Goal: Information Seeking & Learning: Learn about a topic

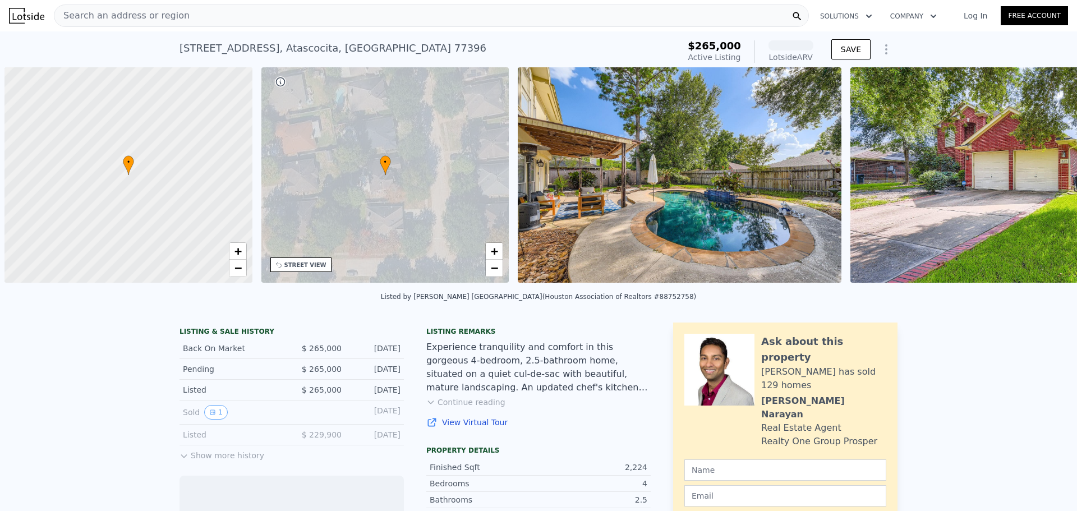
scroll to position [0, 4]
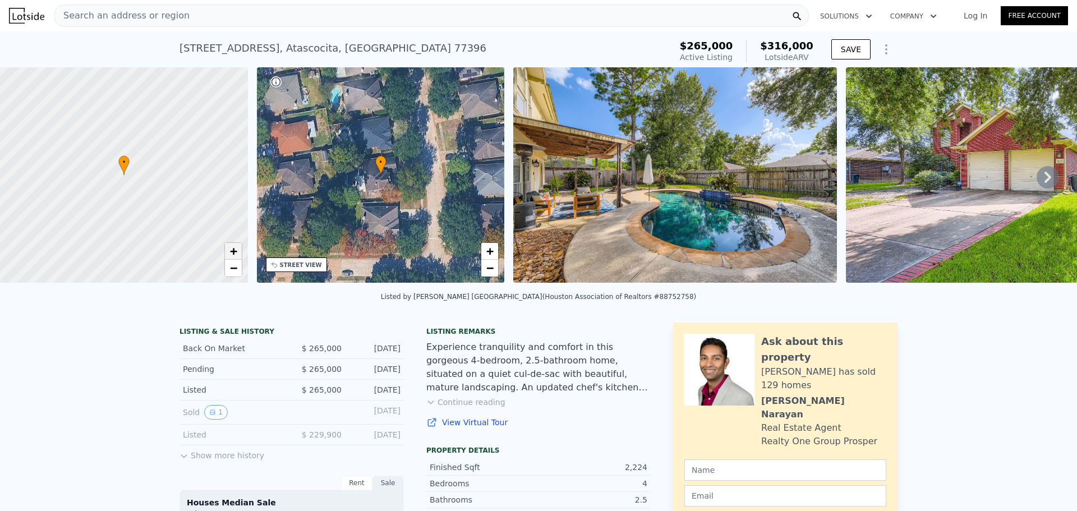
click at [236, 251] on span "+" at bounding box center [232, 251] width 7 height 14
click at [230, 266] on span "−" at bounding box center [232, 268] width 7 height 14
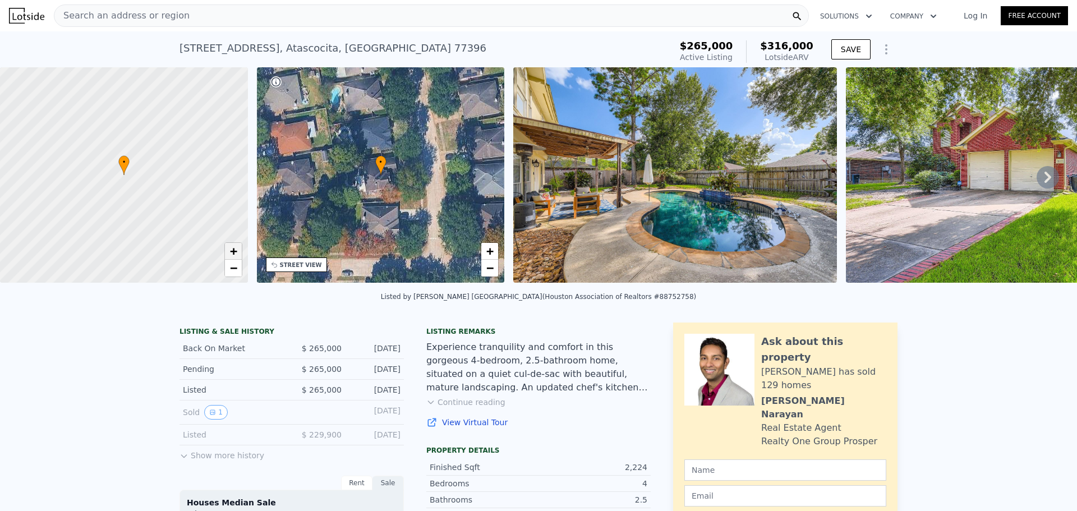
click at [235, 247] on span "+" at bounding box center [232, 251] width 7 height 14
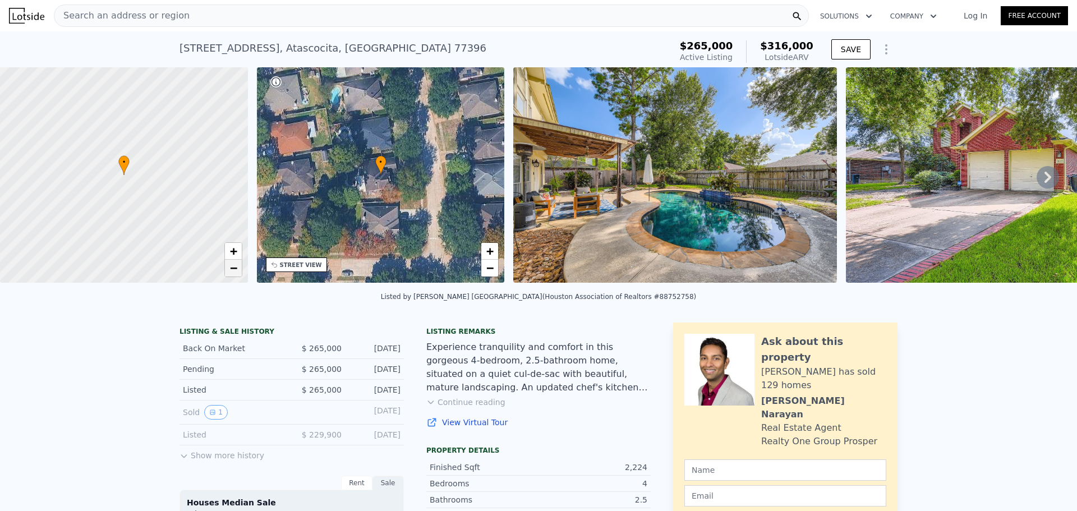
click at [236, 264] on span "−" at bounding box center [232, 268] width 7 height 14
click at [460, 407] on button "Continue reading" at bounding box center [465, 401] width 79 height 11
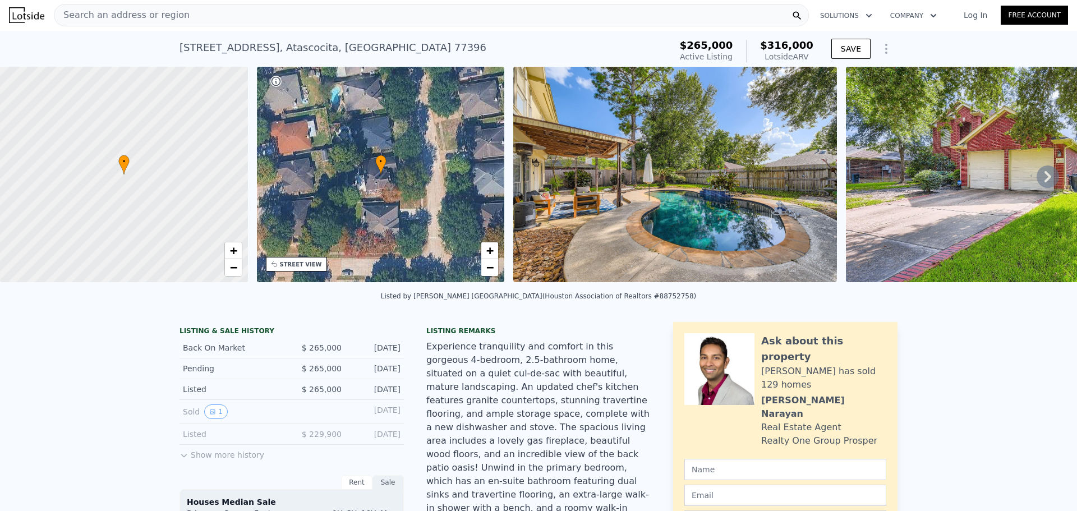
scroll to position [0, 0]
click at [1044, 178] on icon at bounding box center [1047, 177] width 7 height 11
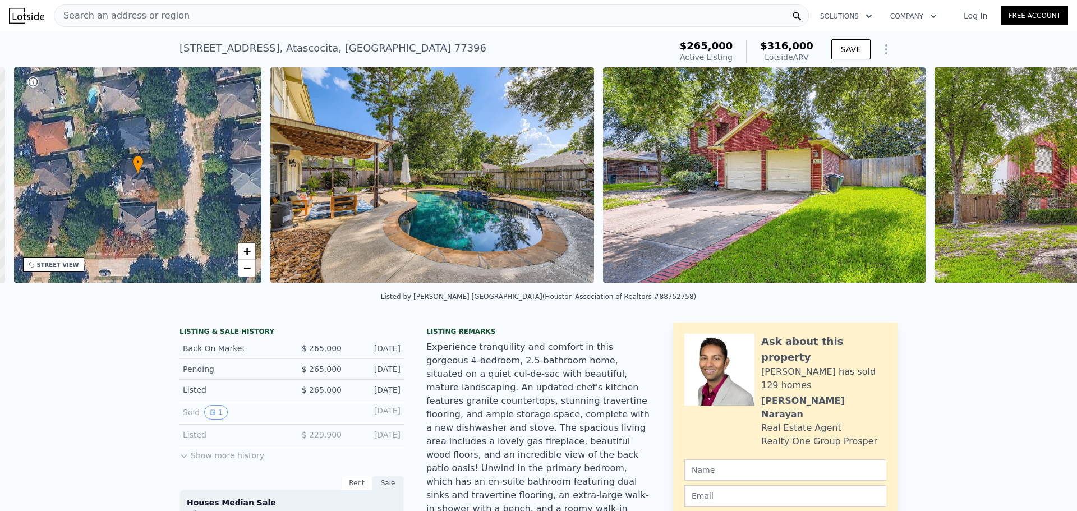
scroll to position [0, 261]
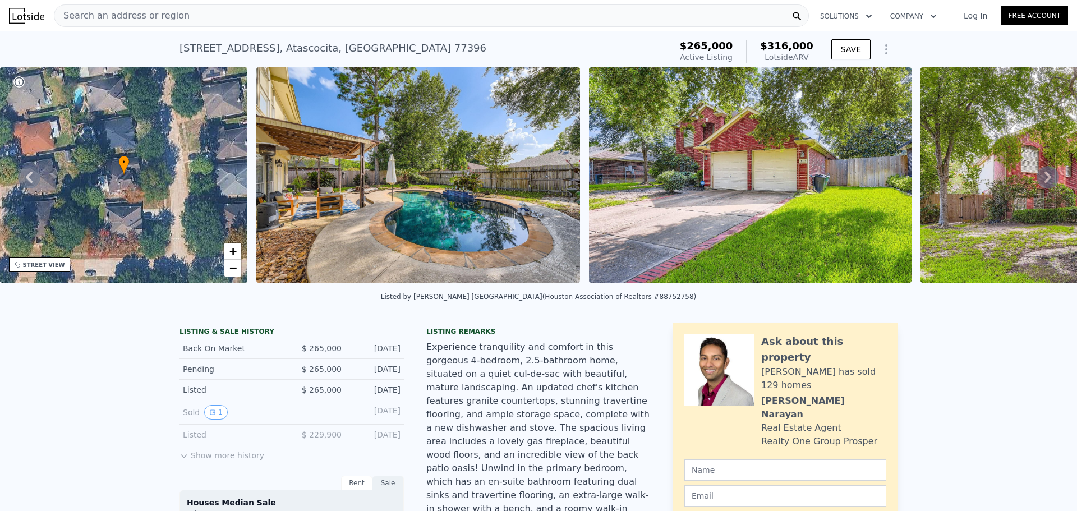
click at [1037, 179] on icon at bounding box center [1047, 177] width 22 height 22
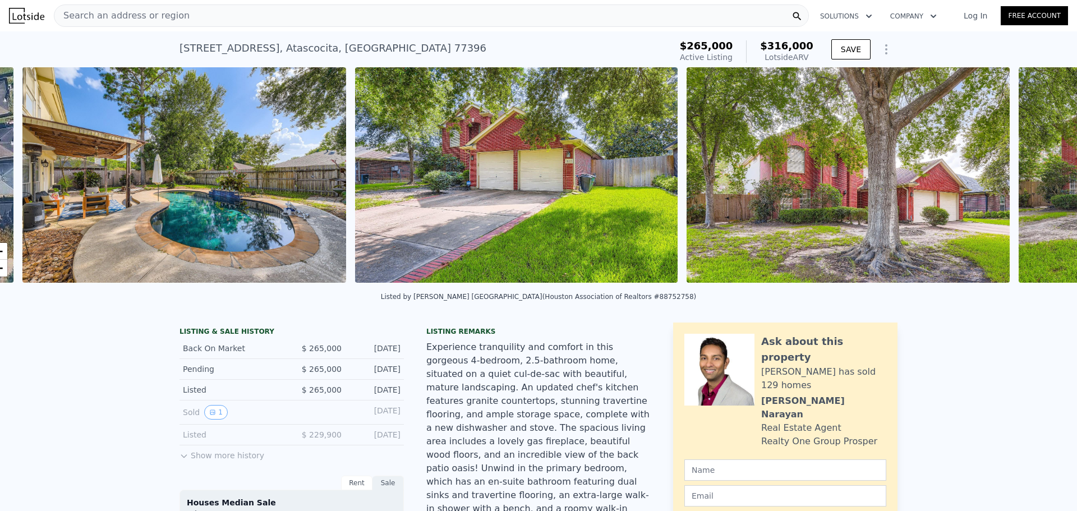
scroll to position [0, 513]
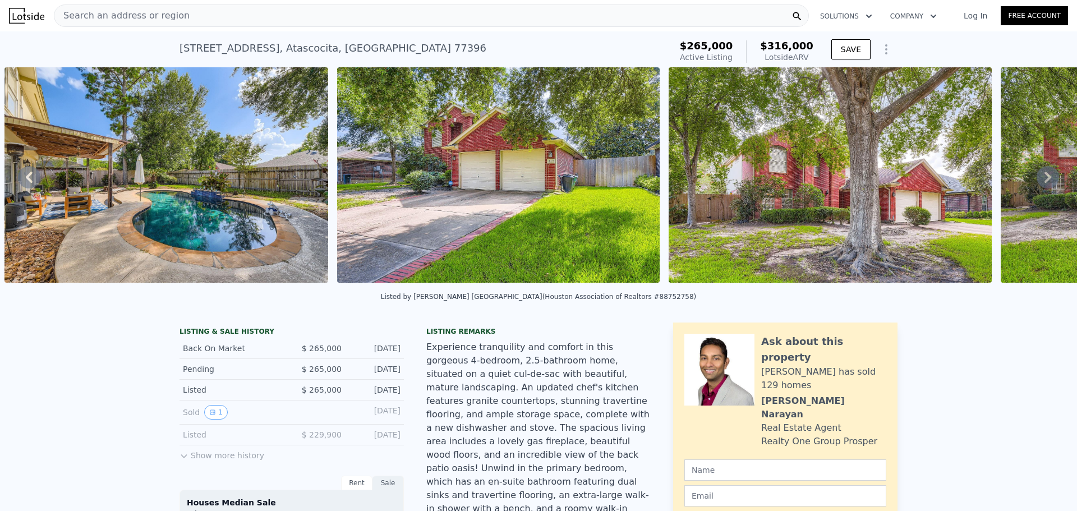
click at [1037, 179] on icon at bounding box center [1047, 177] width 22 height 22
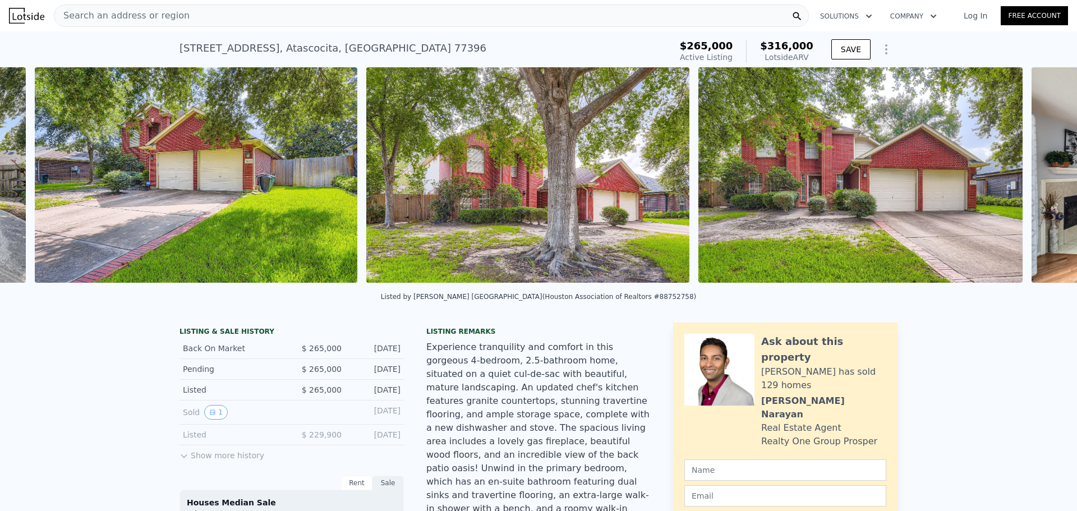
scroll to position [0, 846]
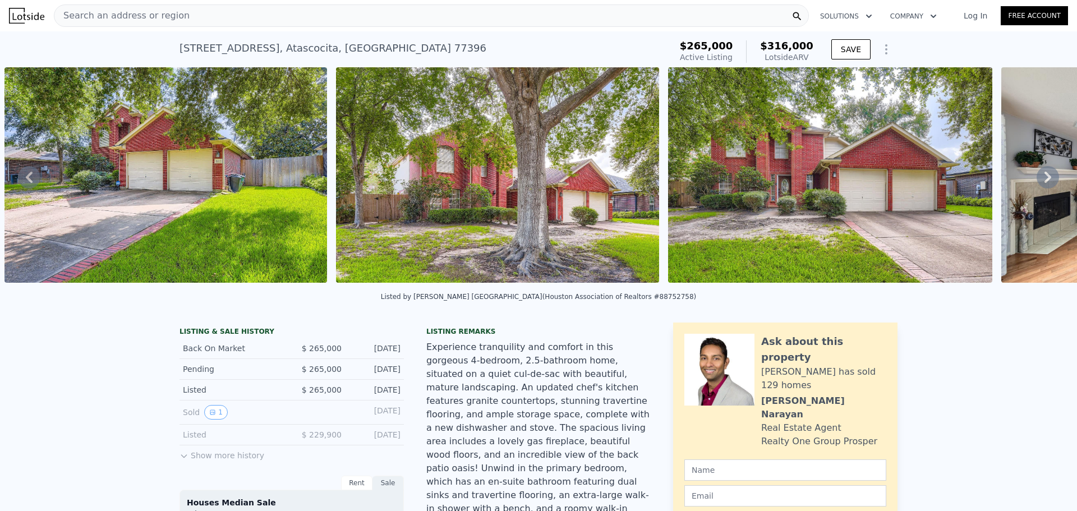
click at [1037, 179] on icon at bounding box center [1047, 177] width 22 height 22
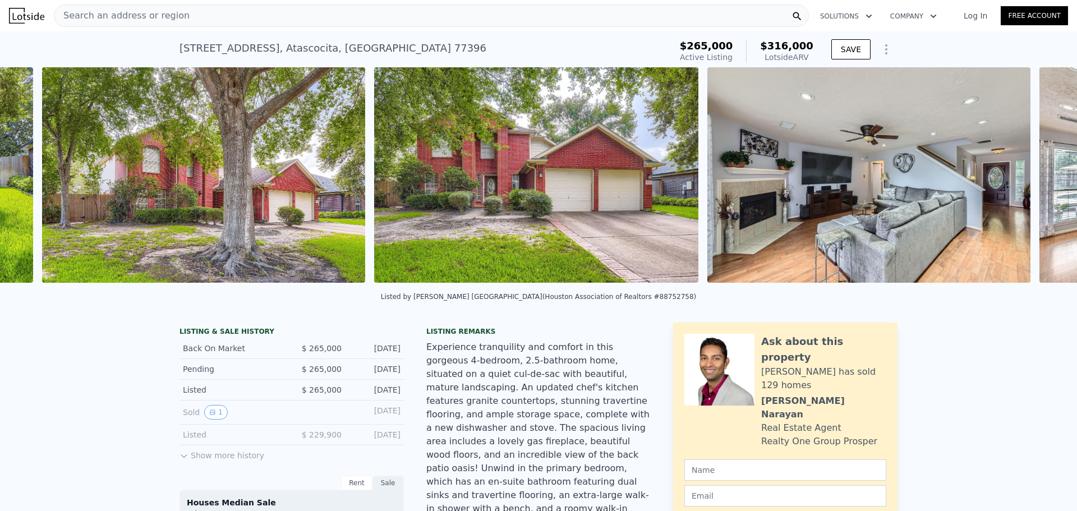
scroll to position [0, 1177]
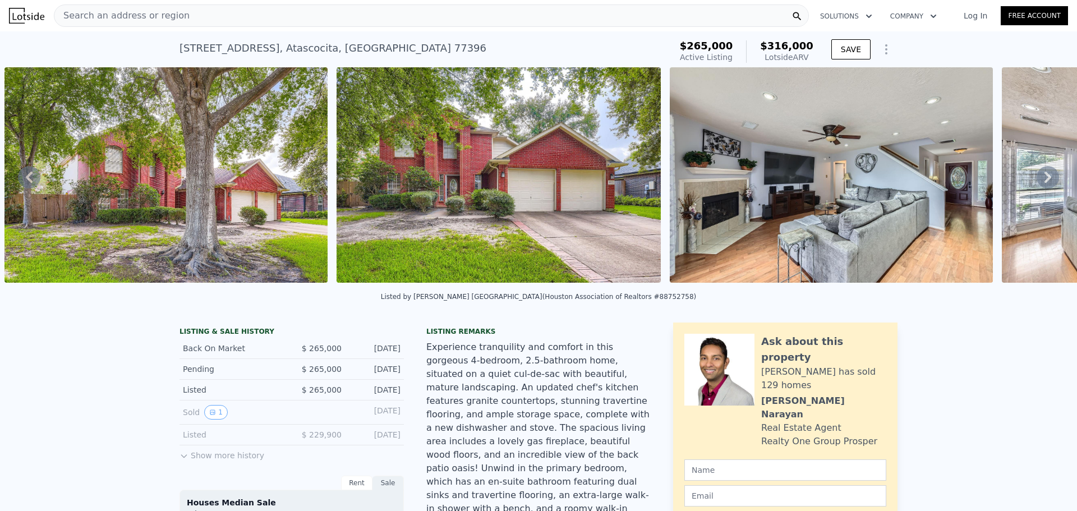
click at [1037, 179] on icon at bounding box center [1047, 177] width 22 height 22
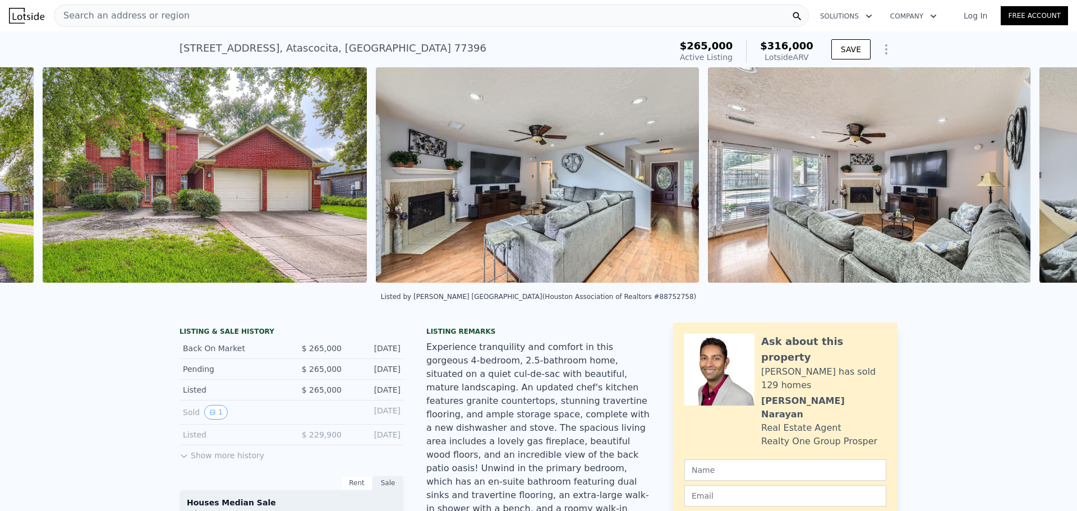
scroll to position [0, 1509]
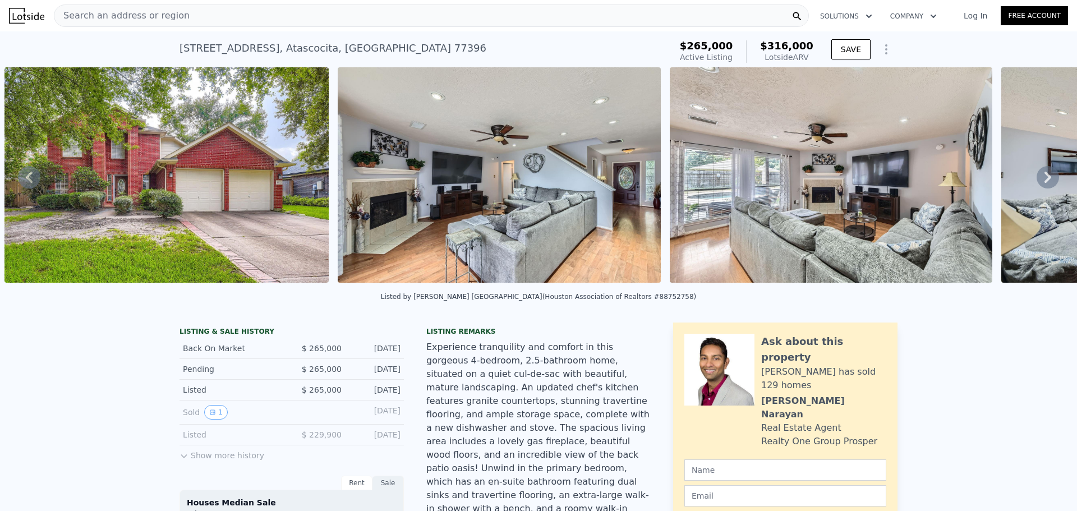
click at [1037, 179] on icon at bounding box center [1047, 177] width 22 height 22
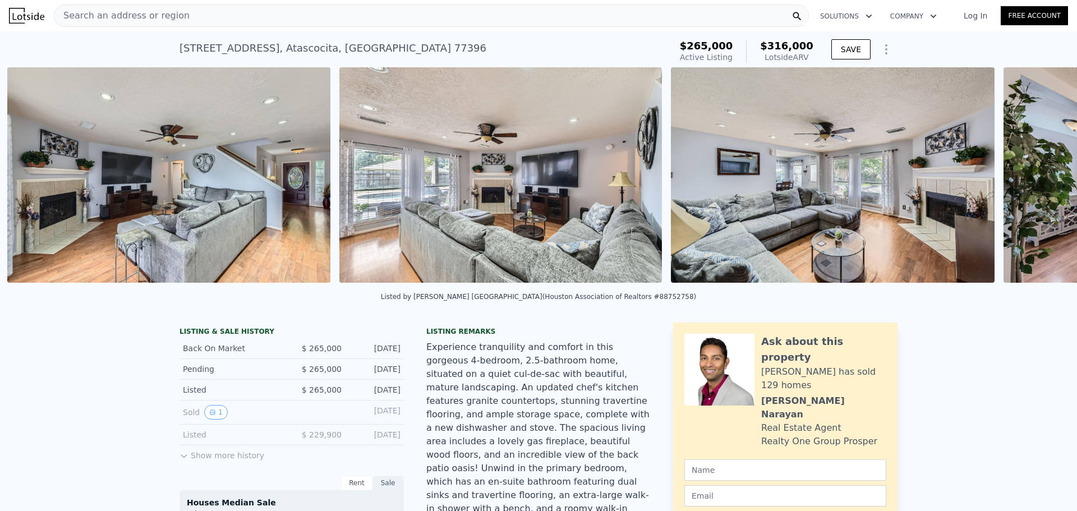
scroll to position [0, 1842]
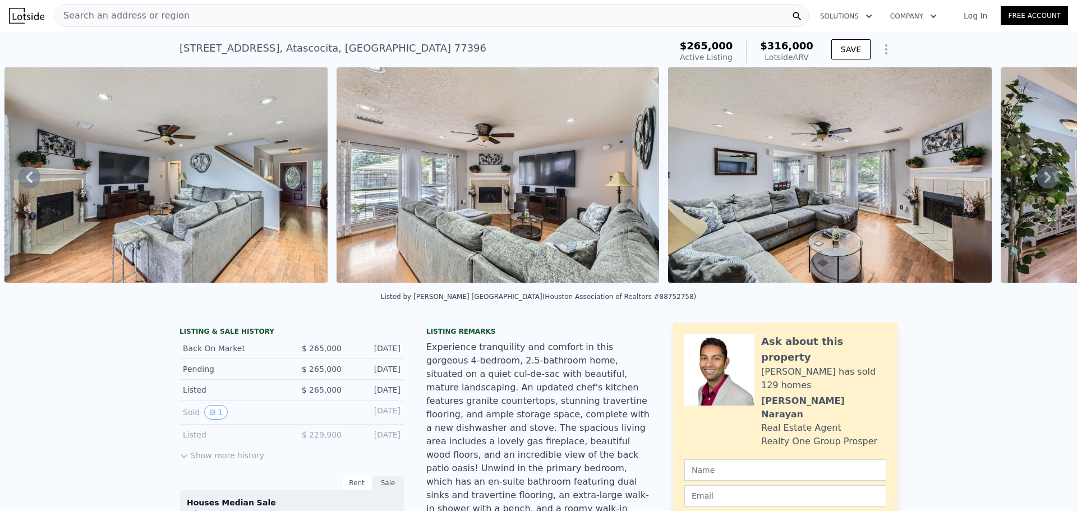
click at [1037, 179] on icon at bounding box center [1047, 177] width 22 height 22
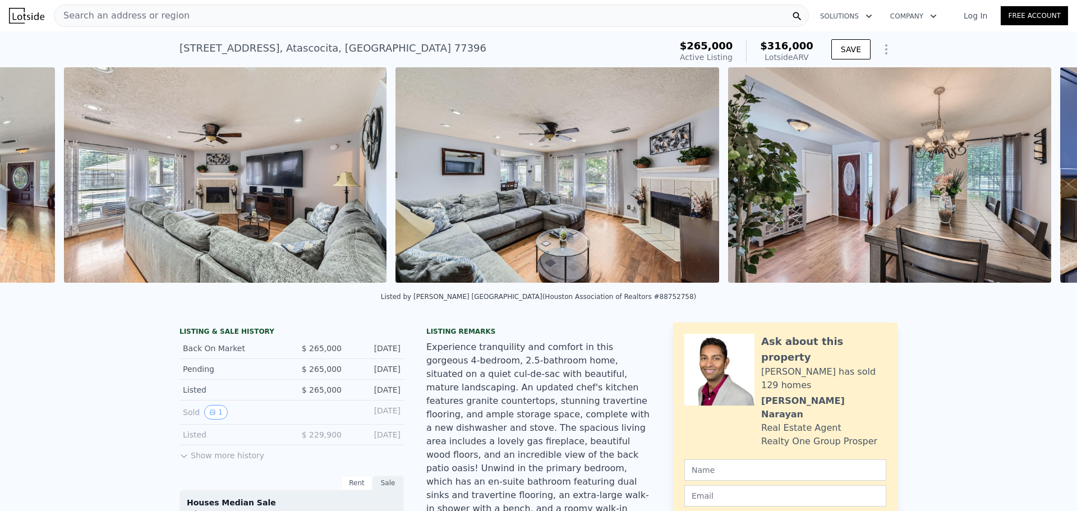
scroll to position [0, 2174]
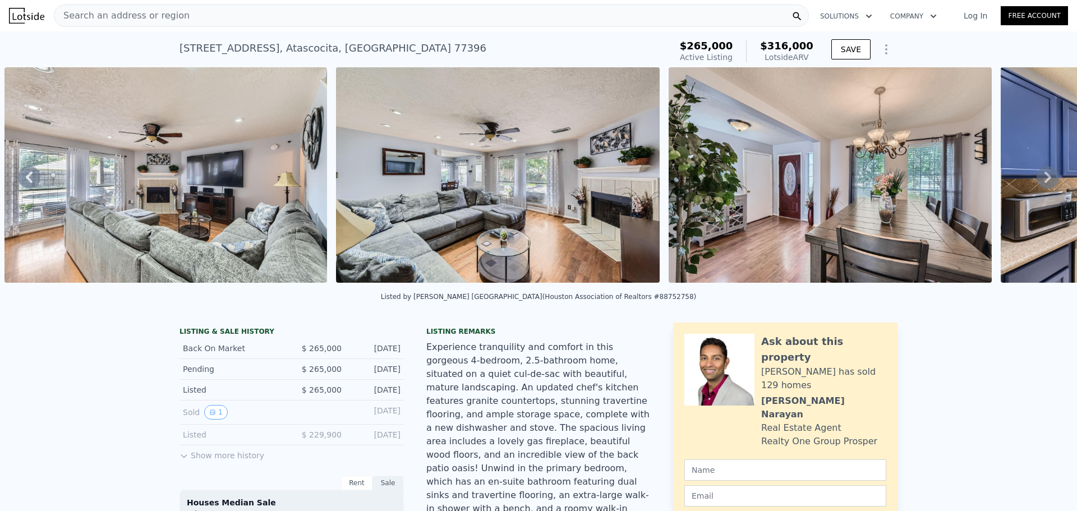
click at [1037, 179] on icon at bounding box center [1047, 177] width 22 height 22
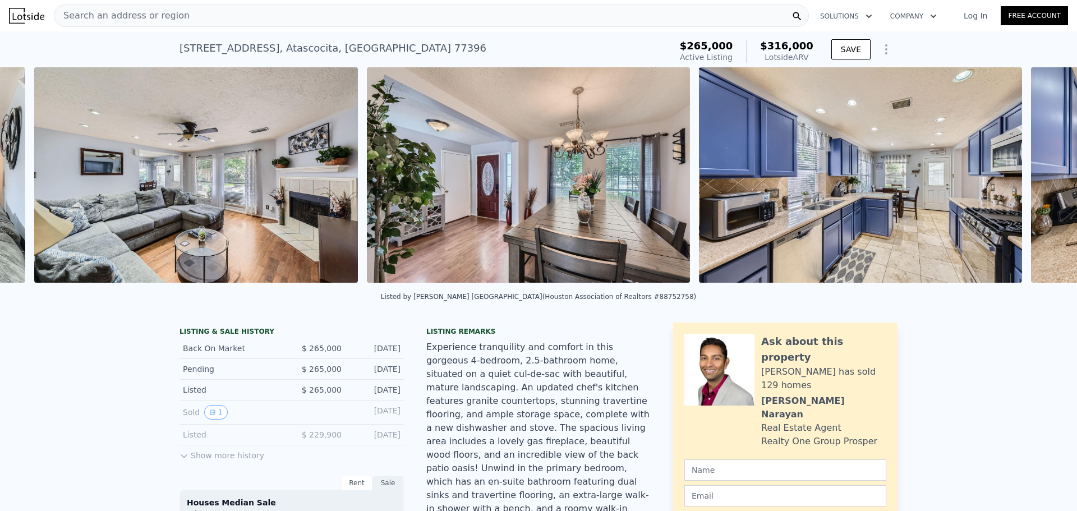
scroll to position [0, 2505]
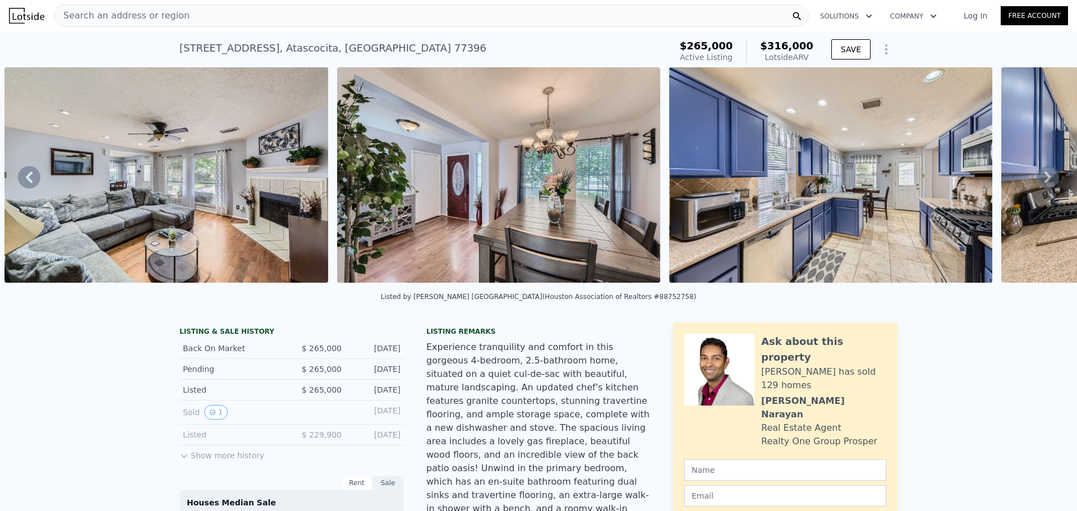
click at [1037, 179] on icon at bounding box center [1047, 177] width 22 height 22
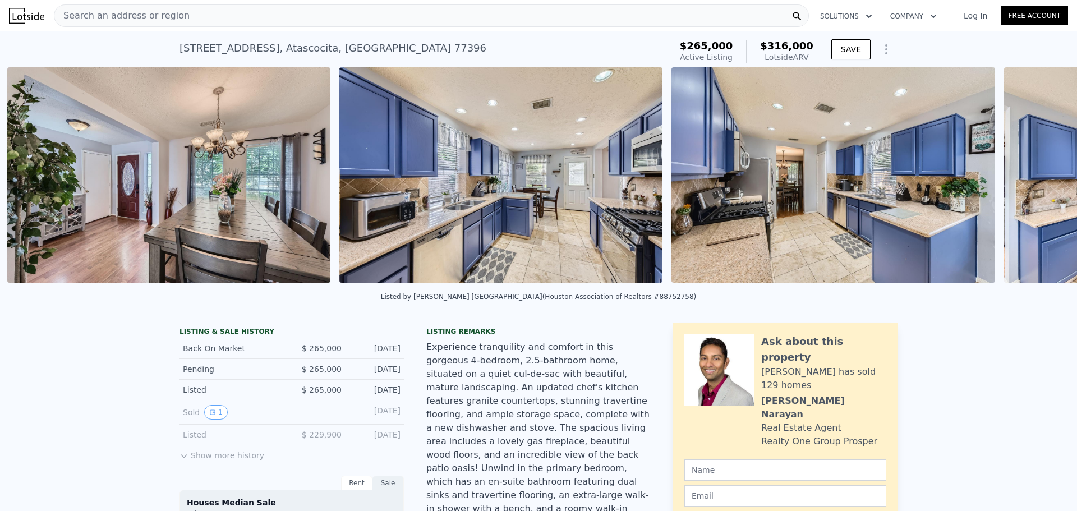
scroll to position [0, 2838]
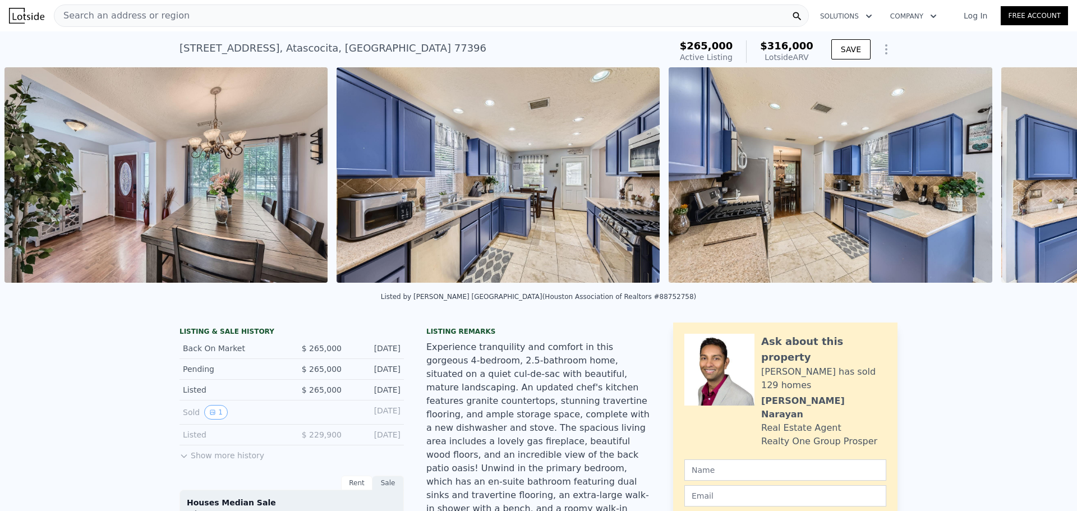
click at [1037, 179] on div "• + − • + − STREET VIEW Loading... SATELLITE VIEW" at bounding box center [538, 176] width 1077 height 219
click at [1037, 179] on icon at bounding box center [1047, 177] width 22 height 22
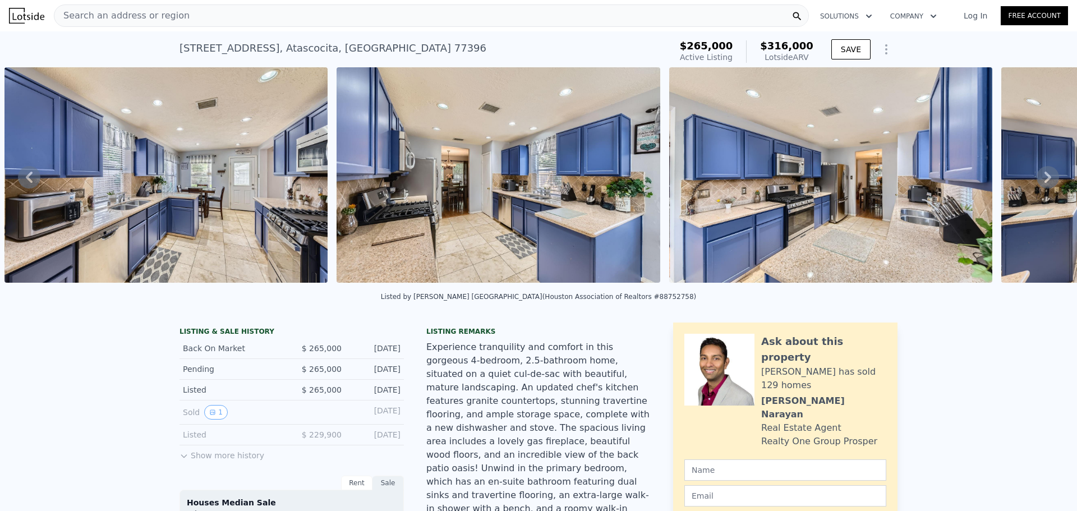
click at [1037, 179] on icon at bounding box center [1047, 177] width 22 height 22
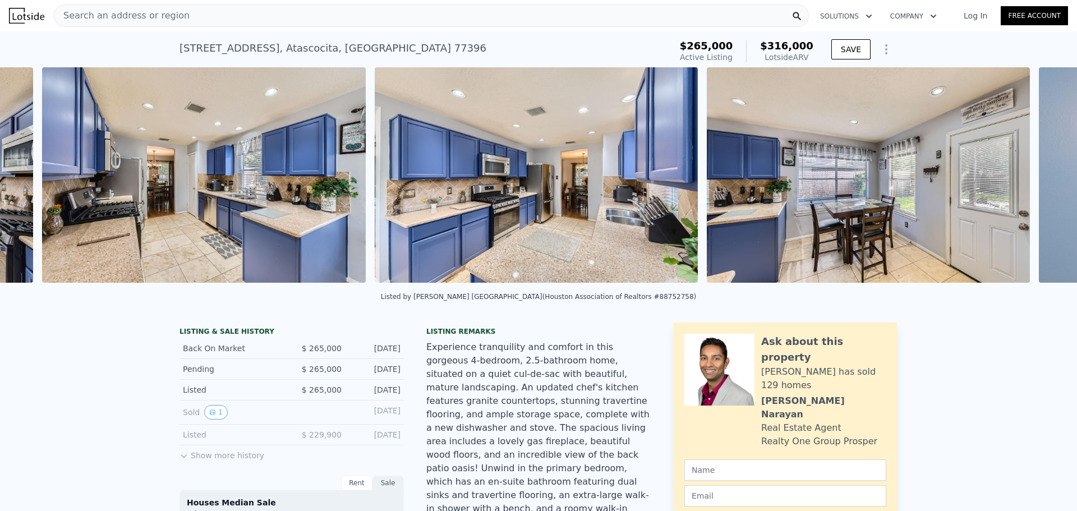
scroll to position [0, 3502]
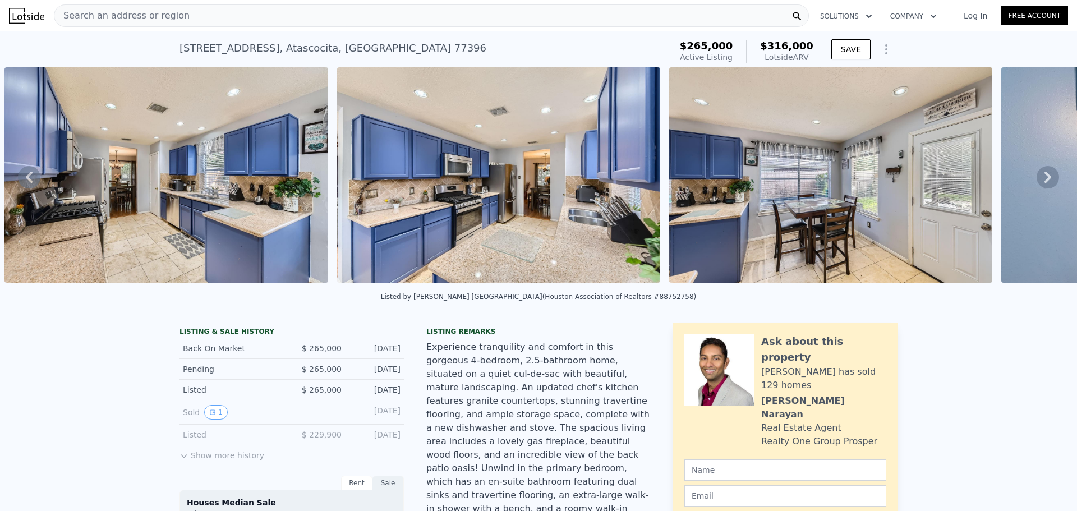
click at [1037, 179] on icon at bounding box center [1047, 177] width 22 height 22
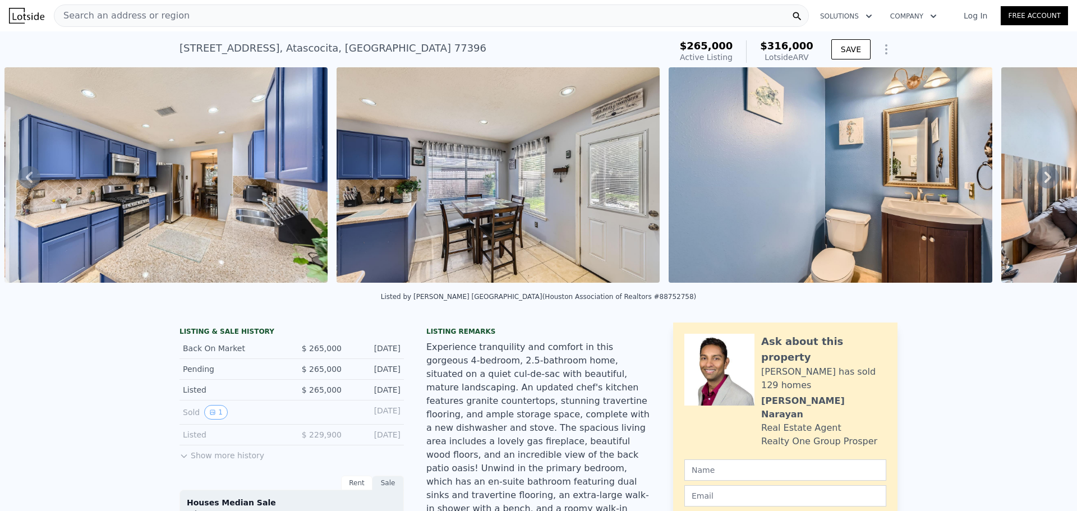
click at [1037, 179] on icon at bounding box center [1047, 177] width 22 height 22
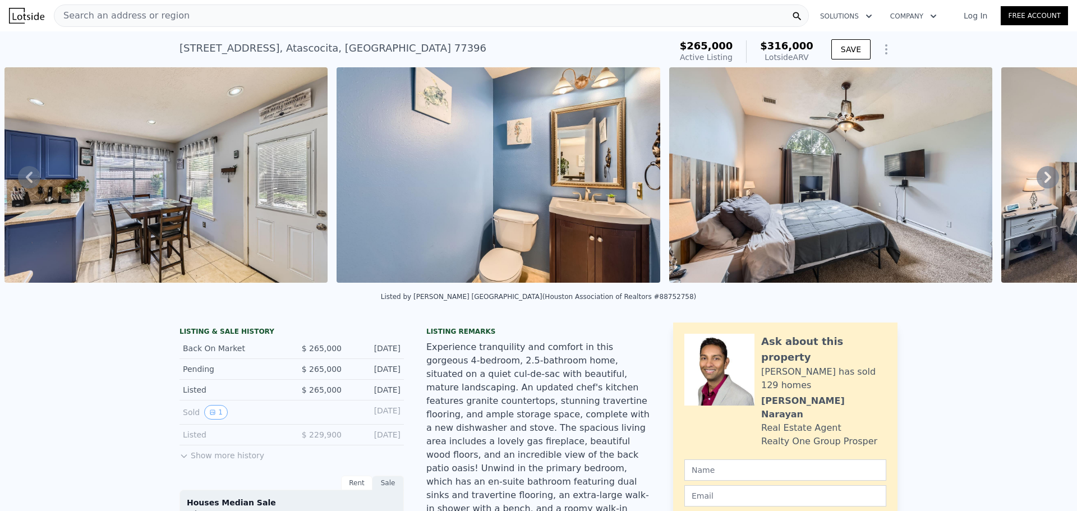
click at [1037, 179] on icon at bounding box center [1047, 177] width 22 height 22
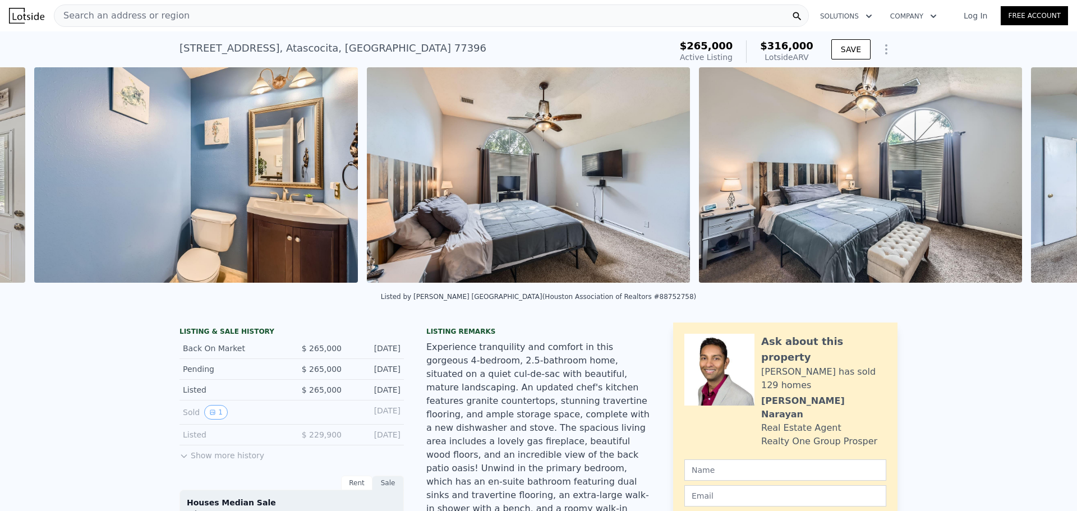
scroll to position [0, 4498]
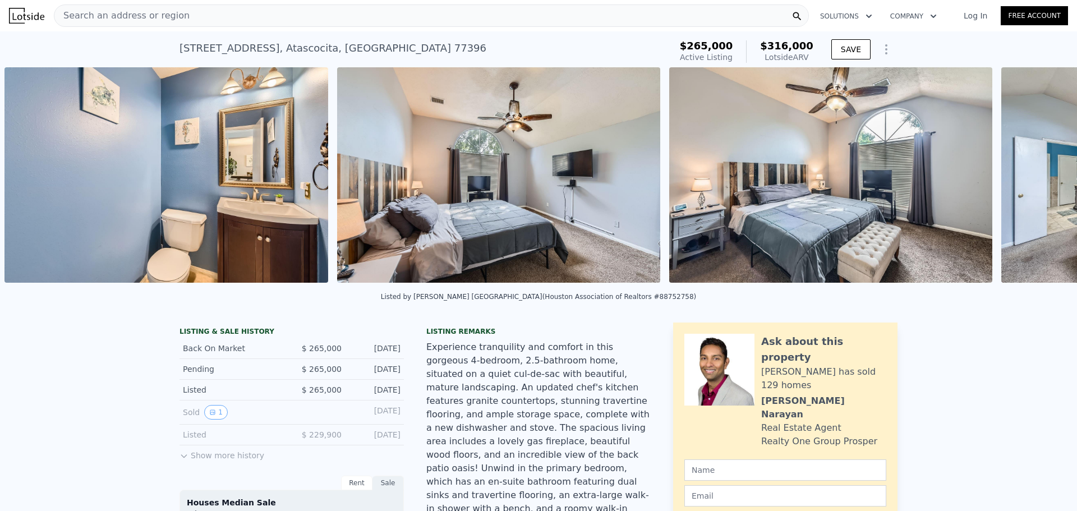
click at [1037, 179] on div "• + − • + − STREET VIEW Loading... SATELLITE VIEW" at bounding box center [538, 176] width 1077 height 219
click at [1037, 179] on icon at bounding box center [1047, 177] width 22 height 22
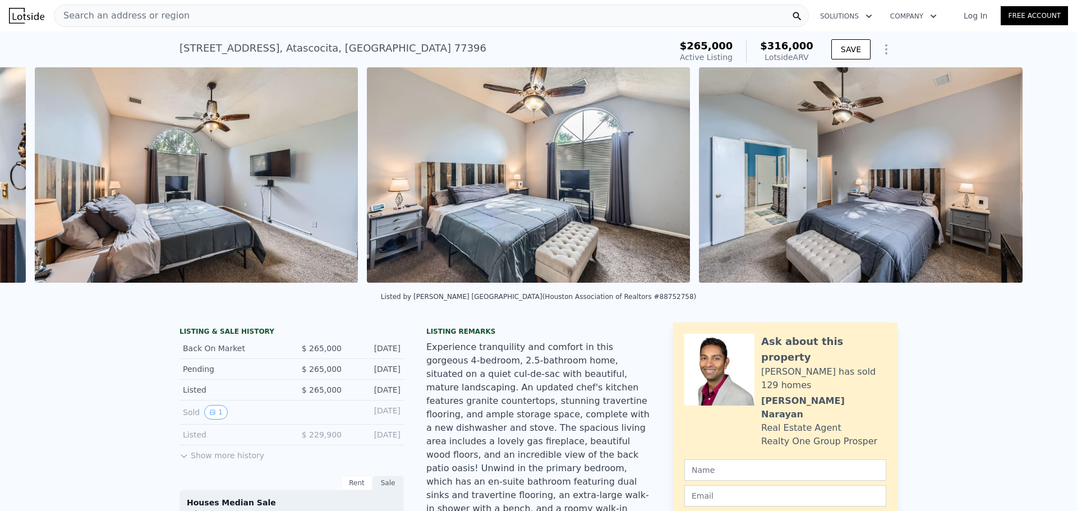
scroll to position [0, 4831]
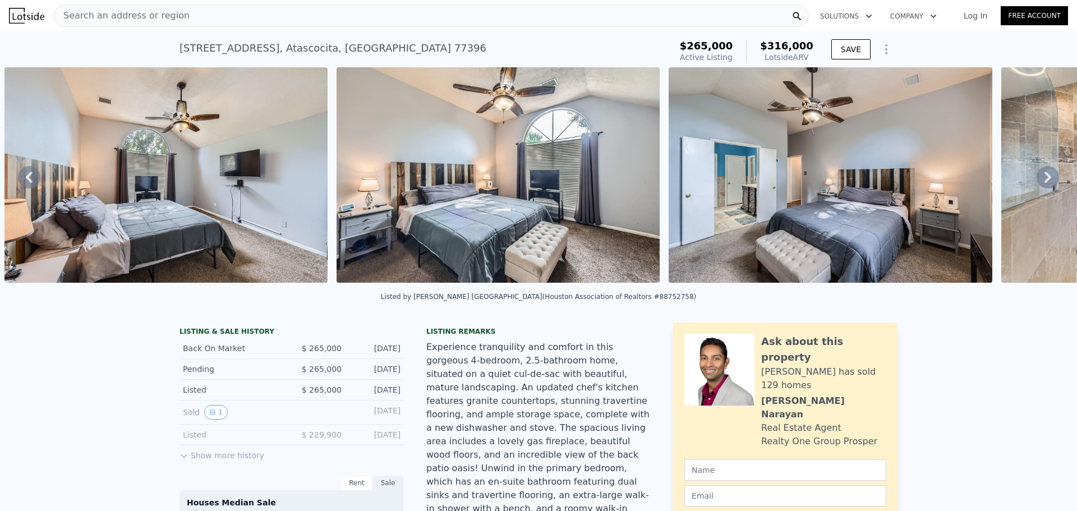
click at [1037, 179] on icon at bounding box center [1047, 177] width 22 height 22
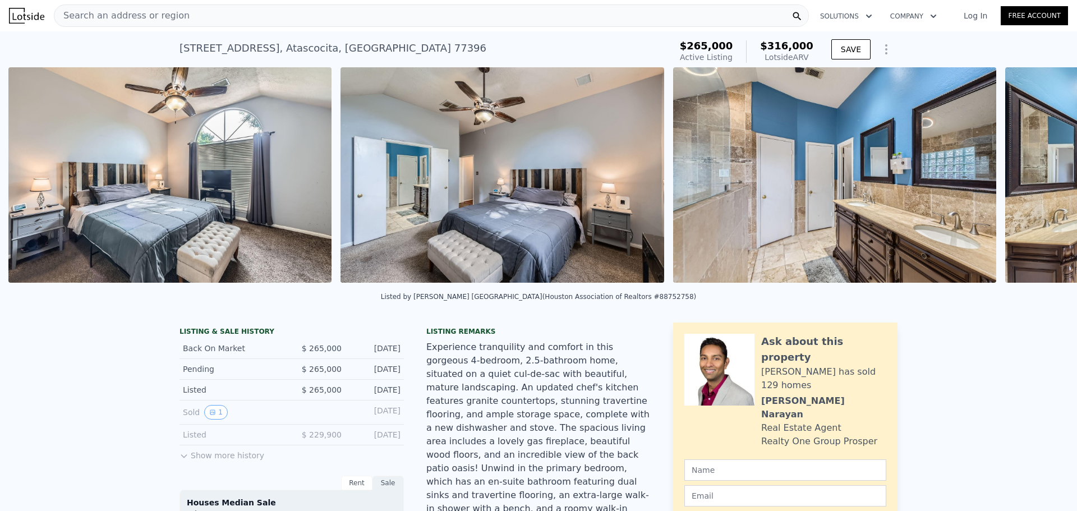
scroll to position [0, 5163]
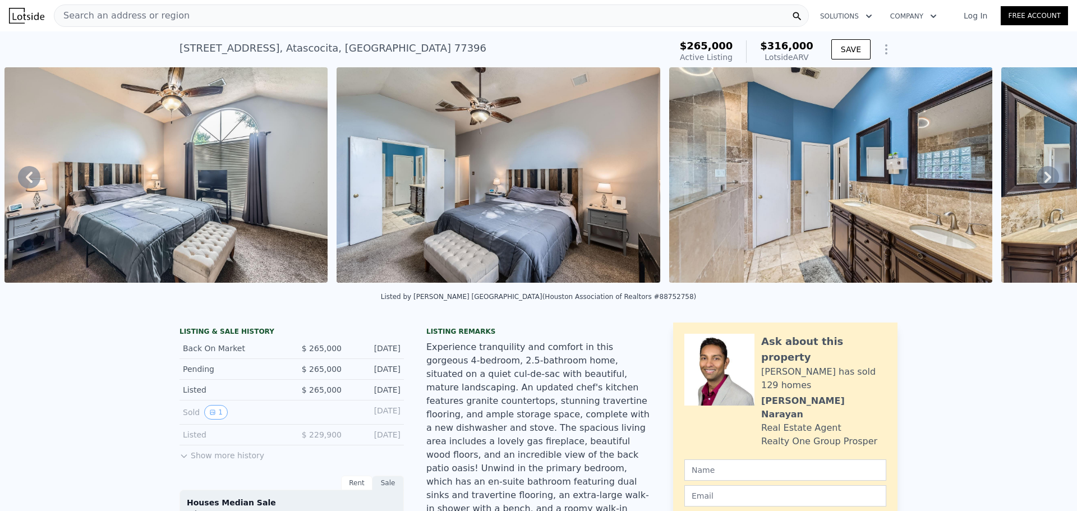
click at [1036, 179] on icon at bounding box center [1047, 177] width 22 height 22
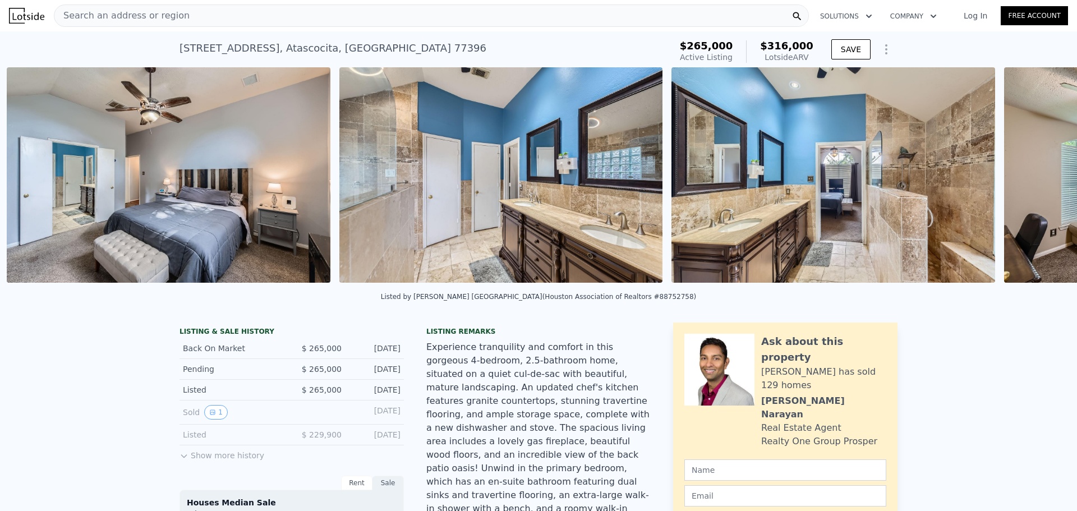
scroll to position [0, 5495]
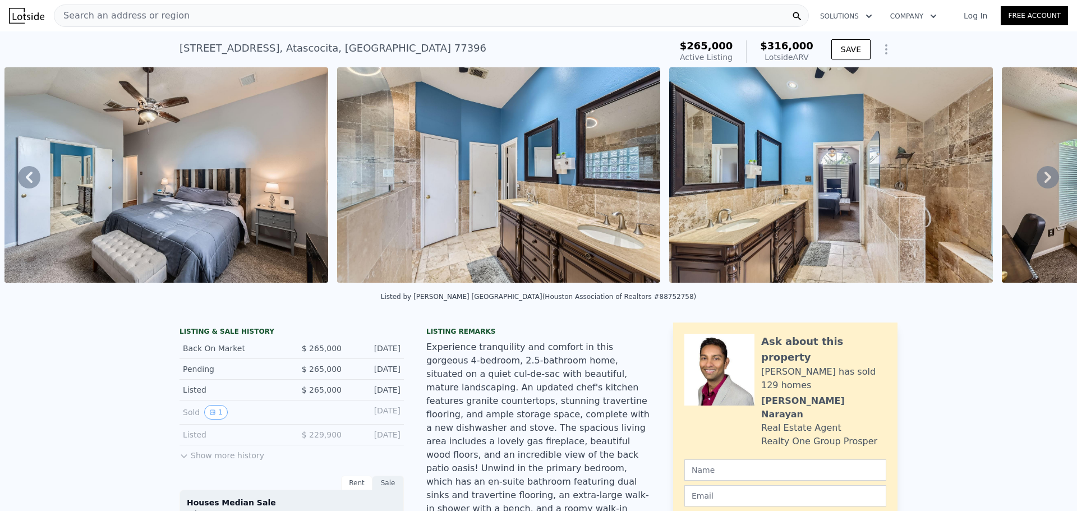
click at [1036, 179] on icon at bounding box center [1047, 177] width 22 height 22
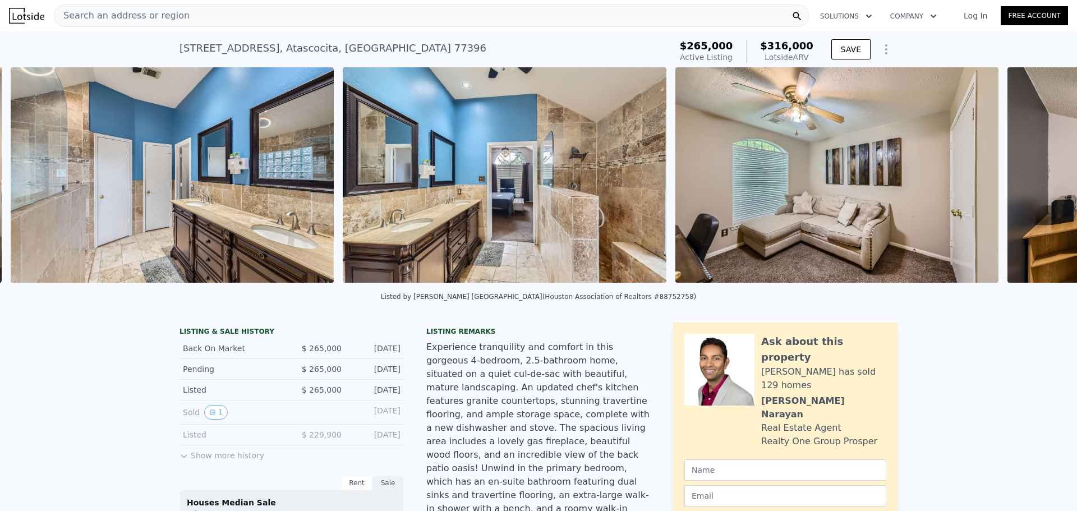
scroll to position [0, 5827]
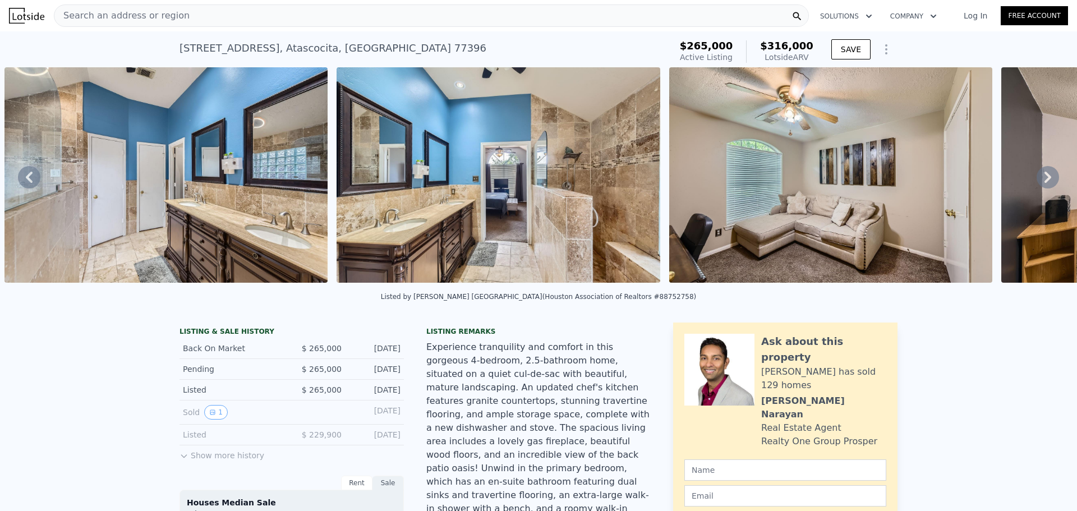
click at [1036, 179] on icon at bounding box center [1047, 177] width 22 height 22
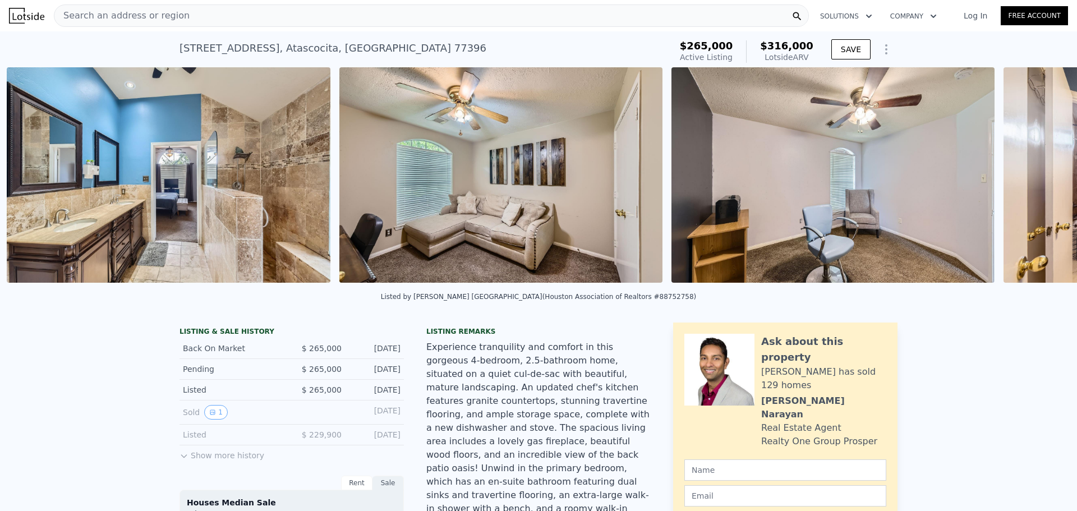
scroll to position [0, 6159]
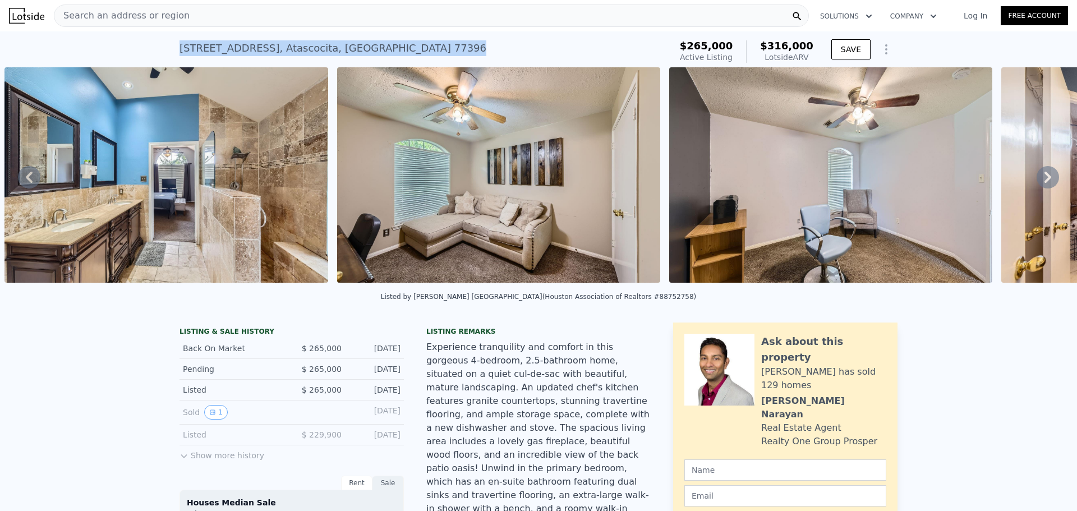
drag, startPoint x: 177, startPoint y: 48, endPoint x: 381, endPoint y: 53, distance: 204.2
click at [381, 53] on div "[STREET_ADDRESS] Active at $265k (~ARV $316k )" at bounding box center [422, 51] width 487 height 31
copy div "[STREET_ADDRESS]"
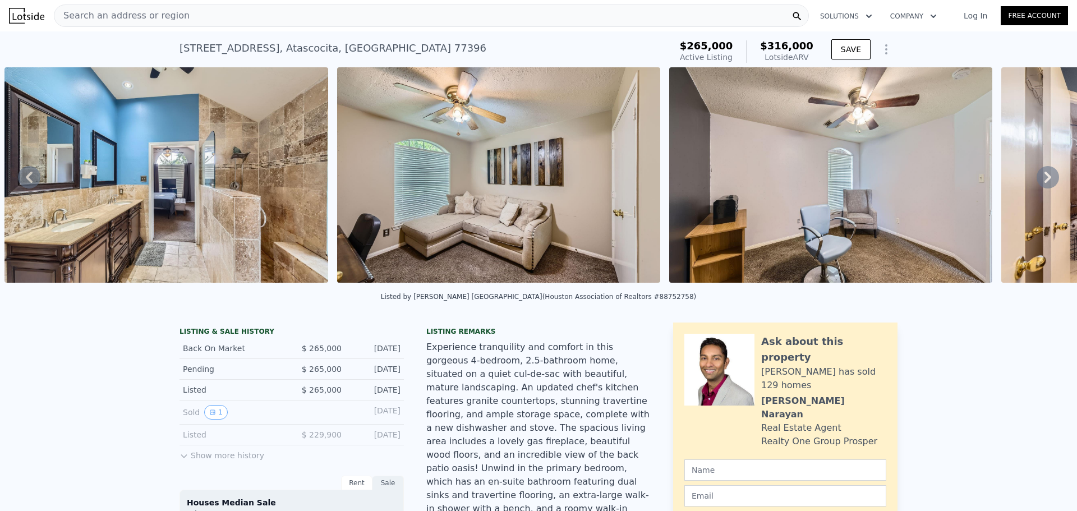
click at [184, 21] on div "Search an address or region" at bounding box center [431, 15] width 755 height 22
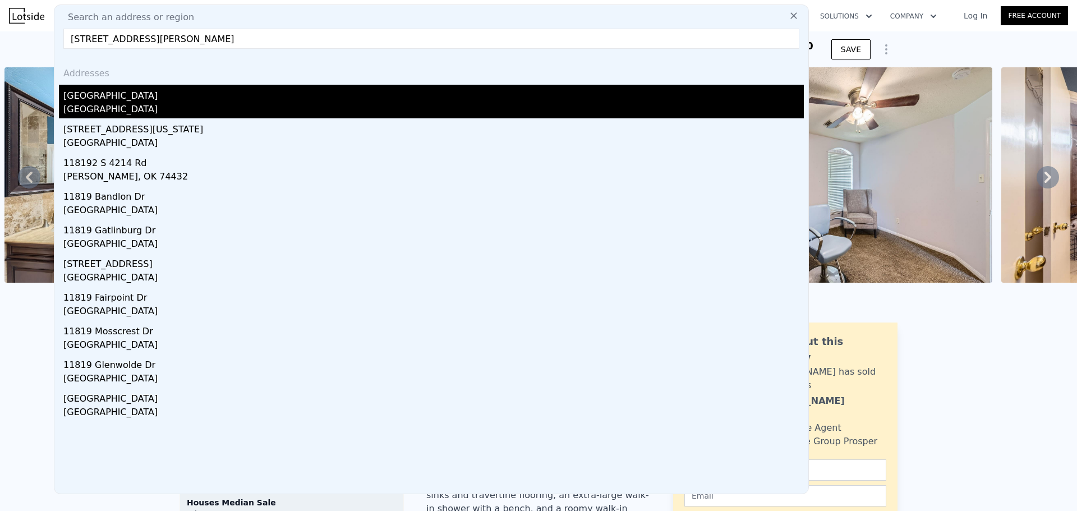
type input "[STREET_ADDRESS][PERSON_NAME]"
click at [127, 95] on div "[GEOGRAPHIC_DATA]" at bounding box center [433, 94] width 740 height 18
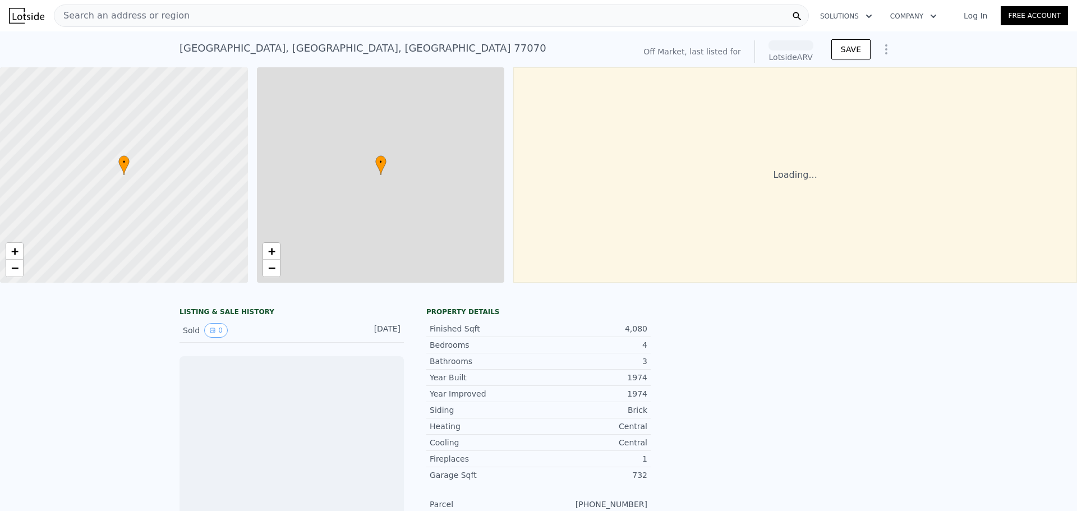
scroll to position [0, 4]
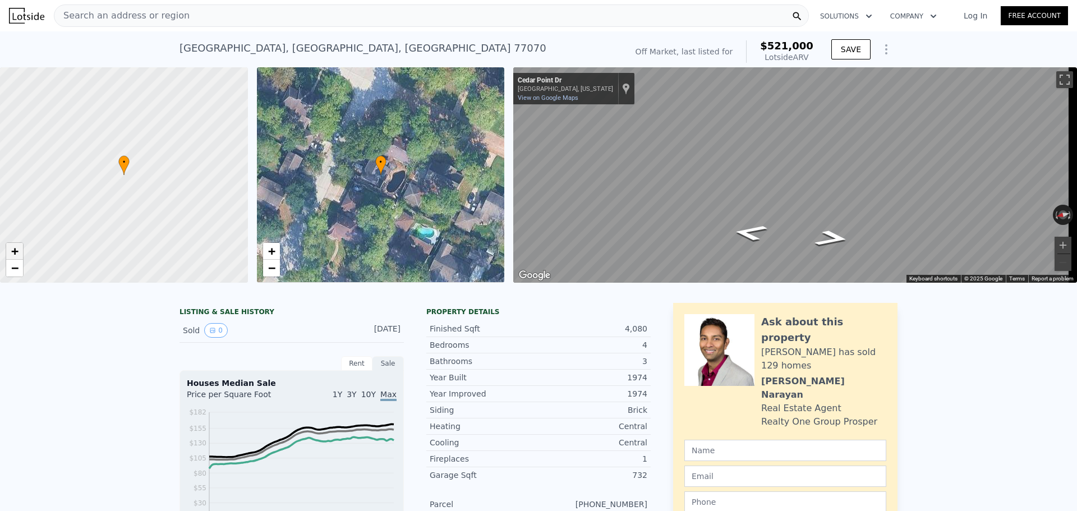
click at [12, 248] on span "+" at bounding box center [14, 251] width 7 height 14
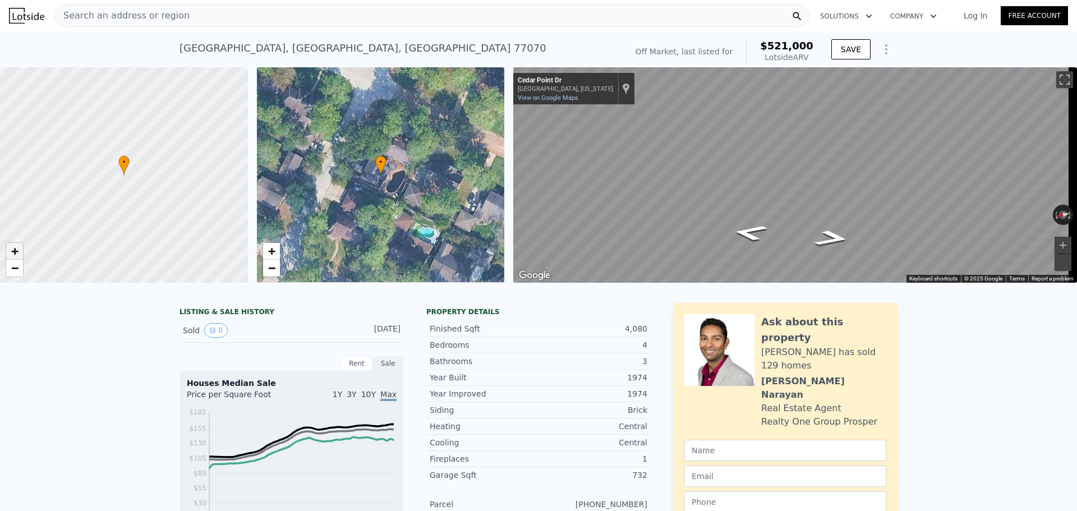
click at [12, 248] on span "+" at bounding box center [14, 251] width 7 height 14
click at [745, 215] on div "Map" at bounding box center [795, 174] width 564 height 215
click at [758, 215] on icon "Go Northeast, Cedar Point Dr" at bounding box center [754, 207] width 77 height 30
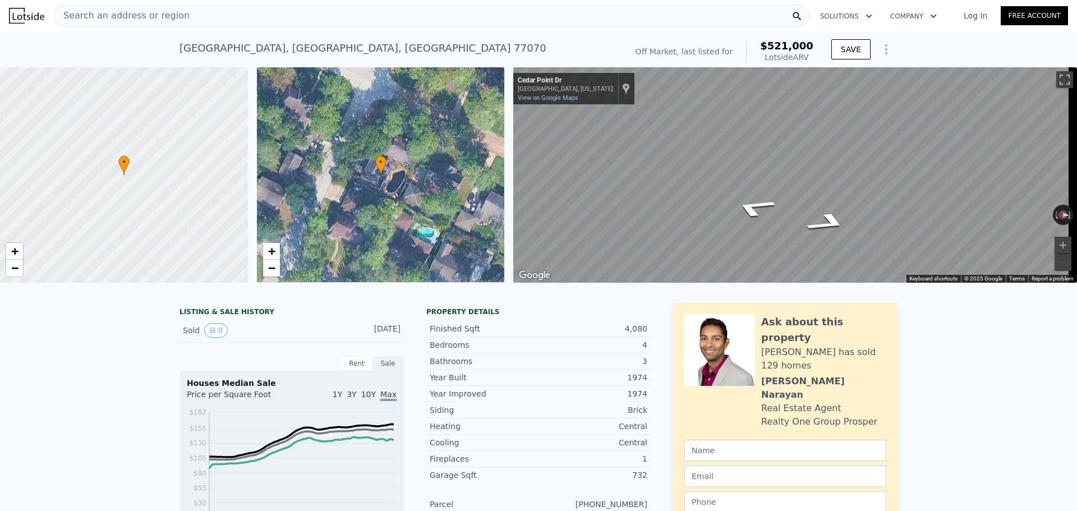
click at [698, 217] on div "Map" at bounding box center [795, 174] width 564 height 215
click at [671, 217] on div "Map" at bounding box center [795, 174] width 564 height 215
click at [273, 251] on span "+" at bounding box center [270, 251] width 7 height 14
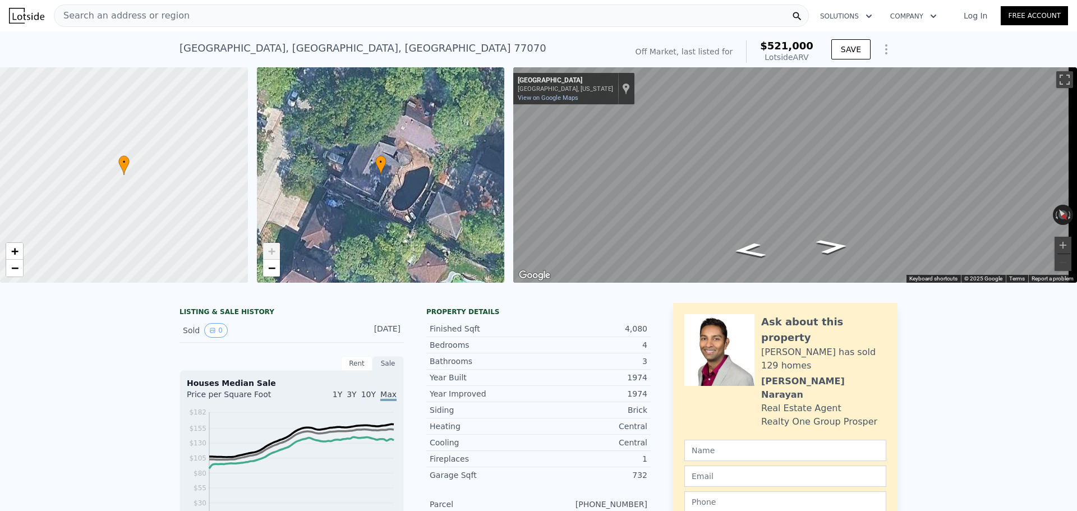
click at [273, 251] on span "+" at bounding box center [270, 251] width 7 height 14
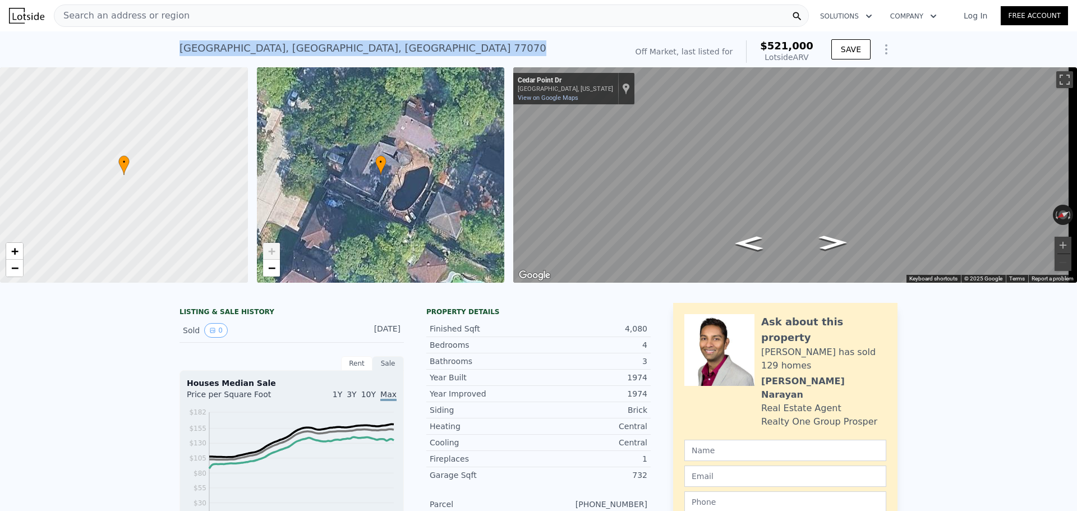
drag, startPoint x: 177, startPoint y: 47, endPoint x: 377, endPoint y: 47, distance: 200.7
click at [377, 47] on div "[STREET_ADDRESS] No sales on record (~ARV $521k )" at bounding box center [400, 51] width 442 height 31
copy div "[STREET_ADDRESS]"
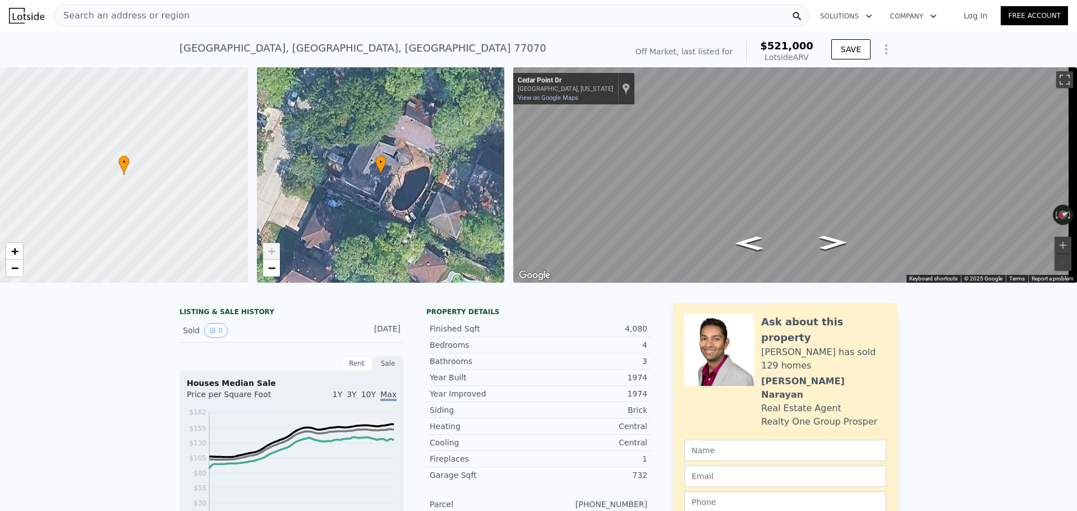
click at [140, 17] on span "Search an address or region" at bounding box center [121, 15] width 135 height 13
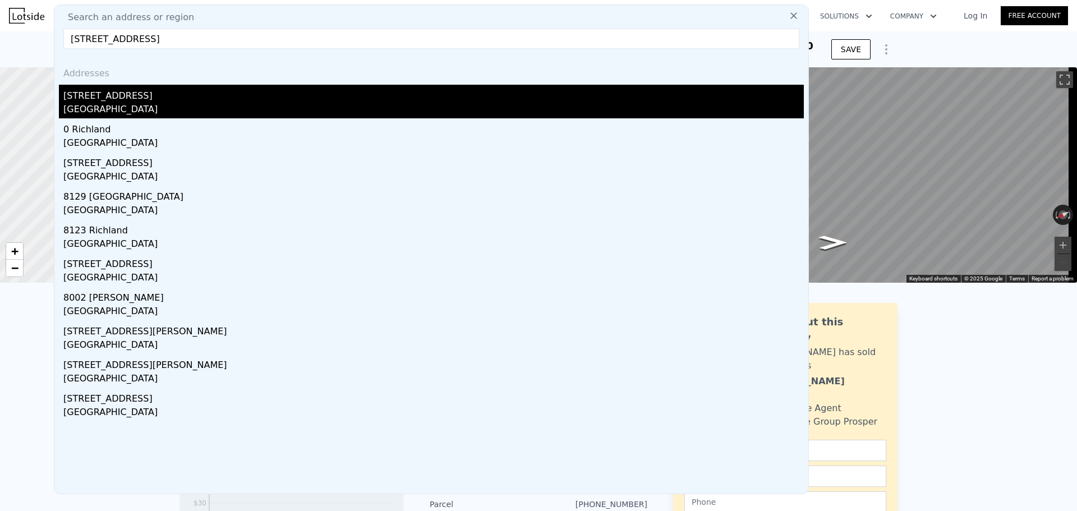
type input "[STREET_ADDRESS]"
click at [115, 101] on div "[STREET_ADDRESS]" at bounding box center [433, 94] width 740 height 18
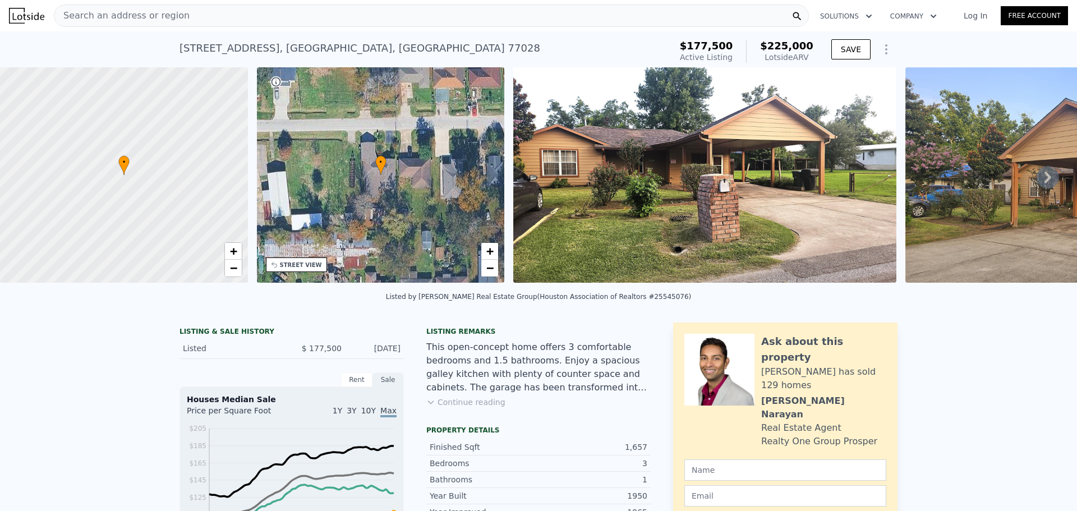
click at [1044, 182] on icon at bounding box center [1047, 177] width 7 height 11
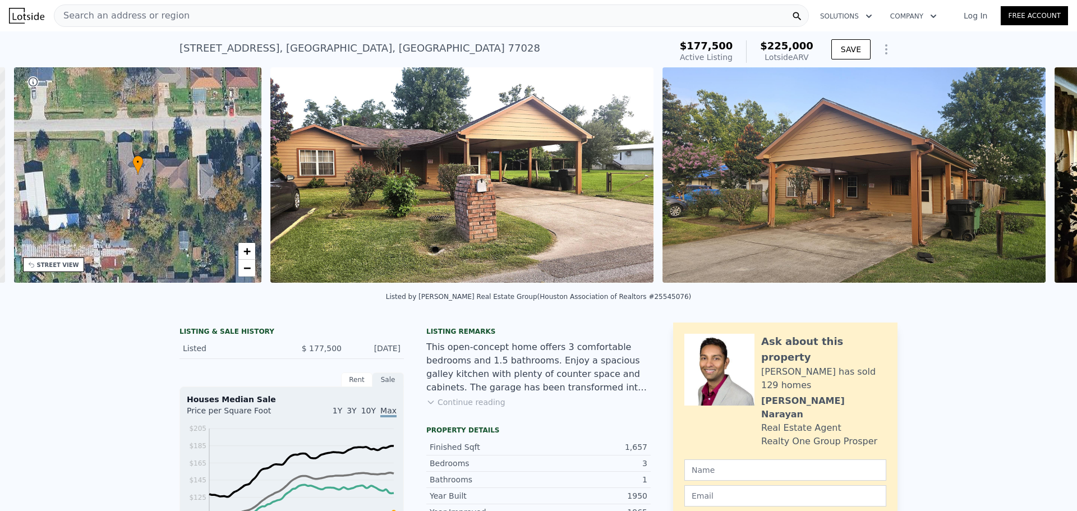
scroll to position [0, 261]
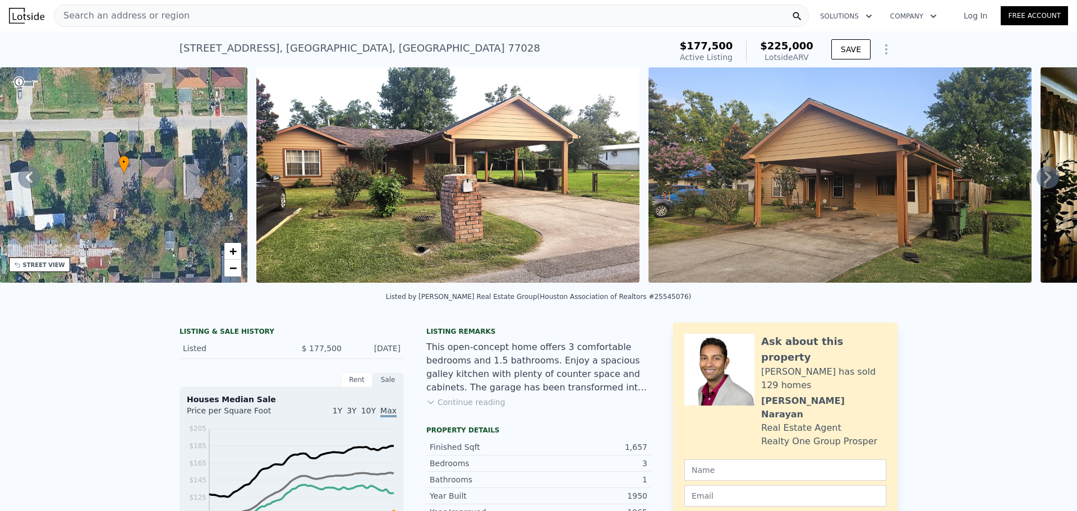
click at [1044, 182] on icon at bounding box center [1047, 177] width 7 height 11
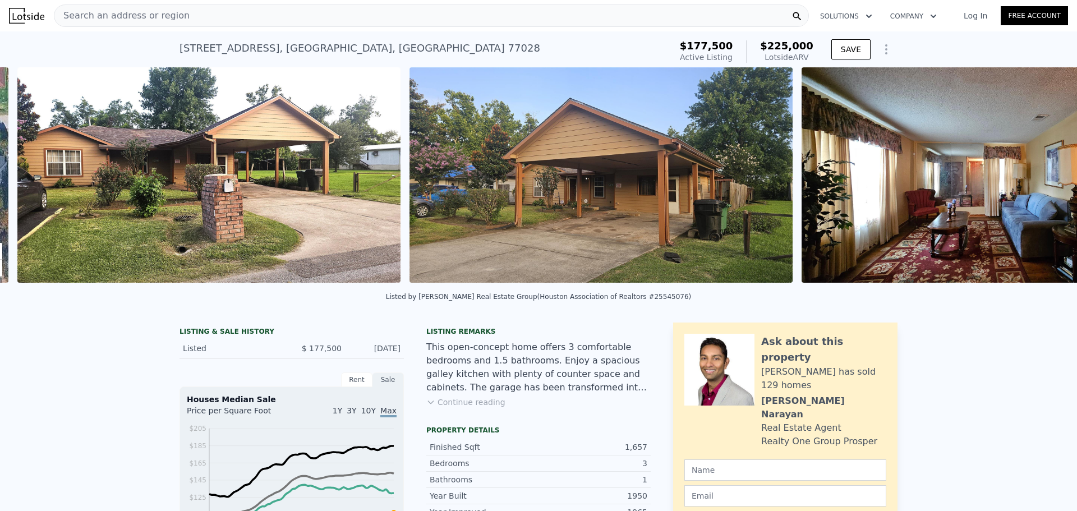
scroll to position [0, 513]
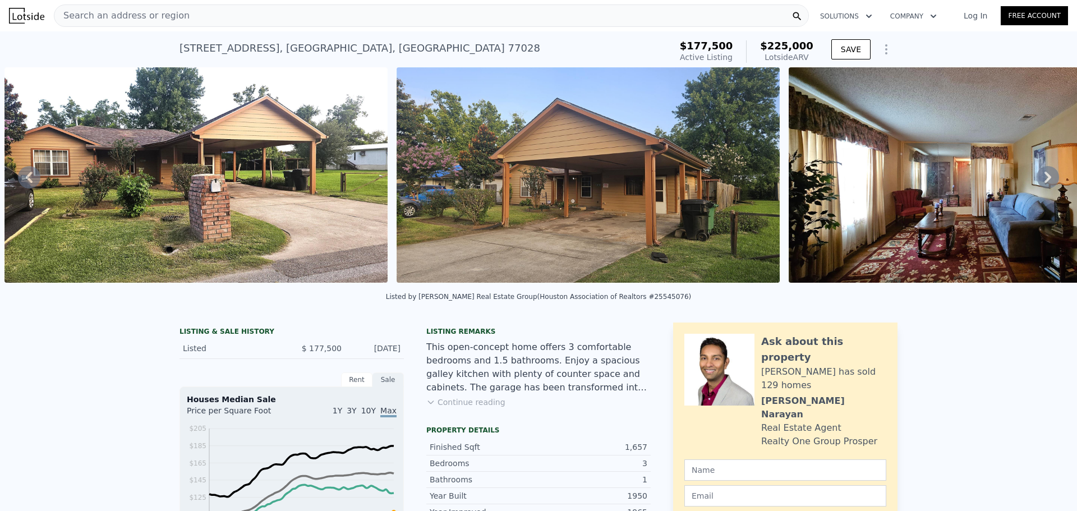
click at [1044, 182] on icon at bounding box center [1047, 177] width 7 height 11
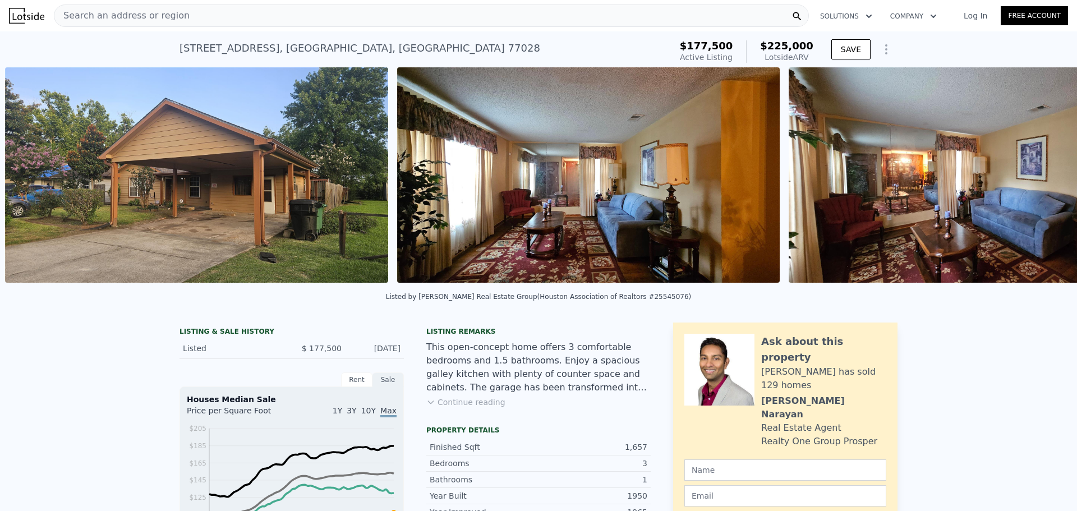
scroll to position [0, 905]
click at [1044, 182] on icon at bounding box center [1047, 177] width 7 height 11
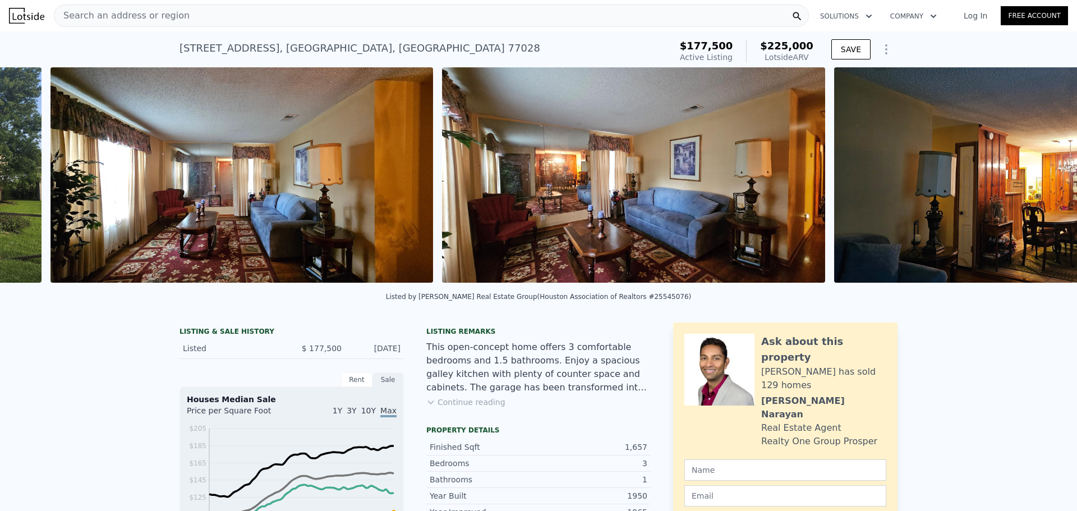
scroll to position [0, 1297]
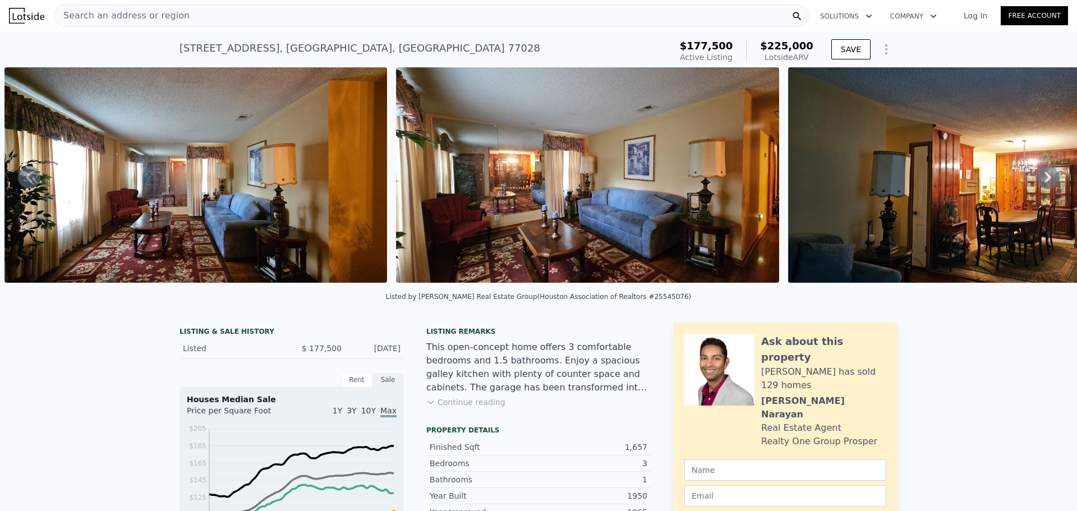
click at [463, 408] on button "Continue reading" at bounding box center [465, 401] width 79 height 11
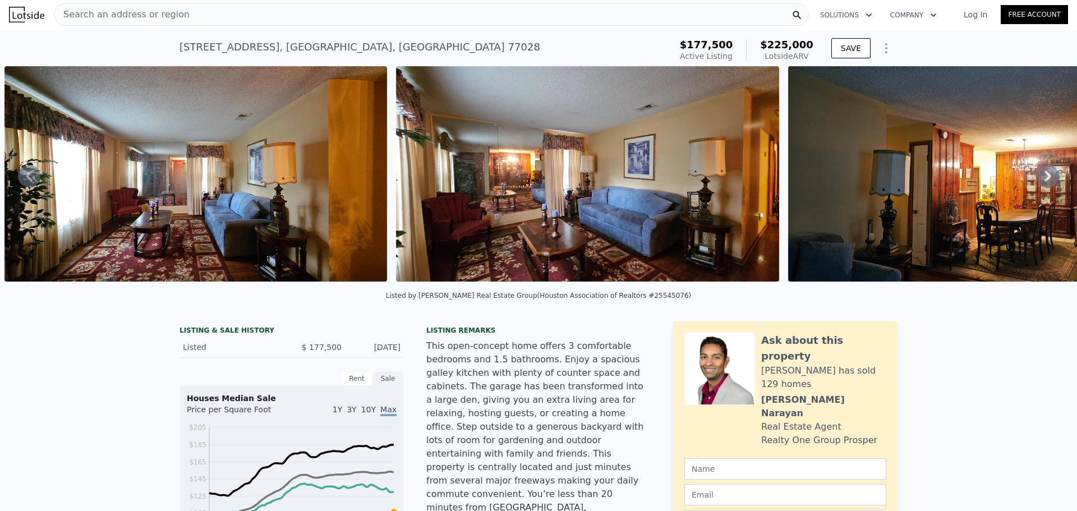
scroll to position [0, 0]
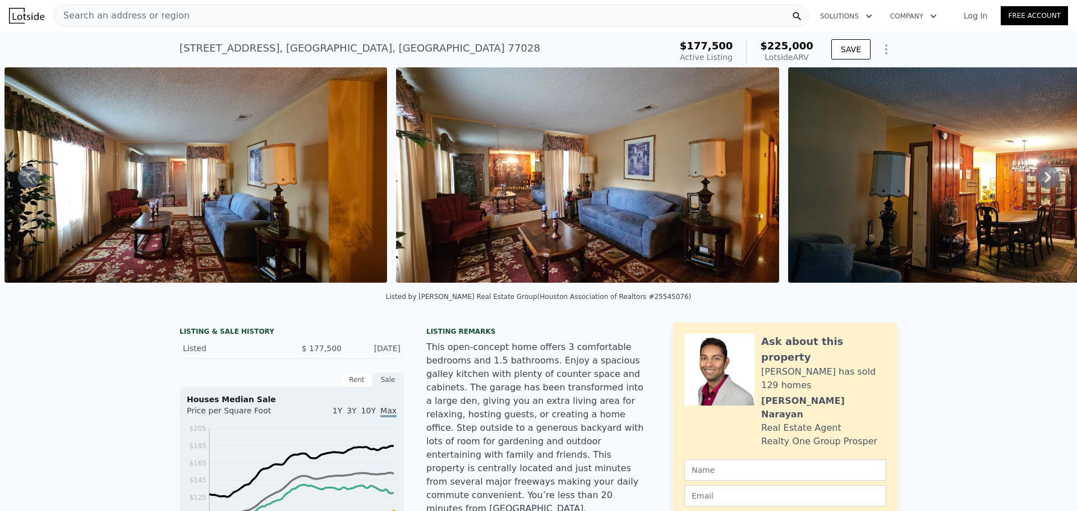
click at [1036, 180] on icon at bounding box center [1047, 177] width 22 height 22
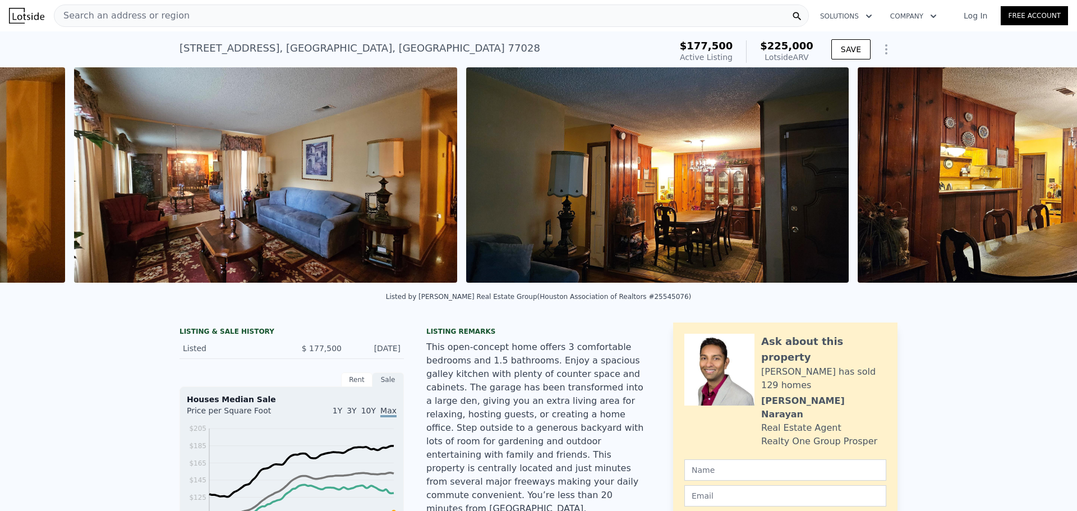
scroll to position [0, 1688]
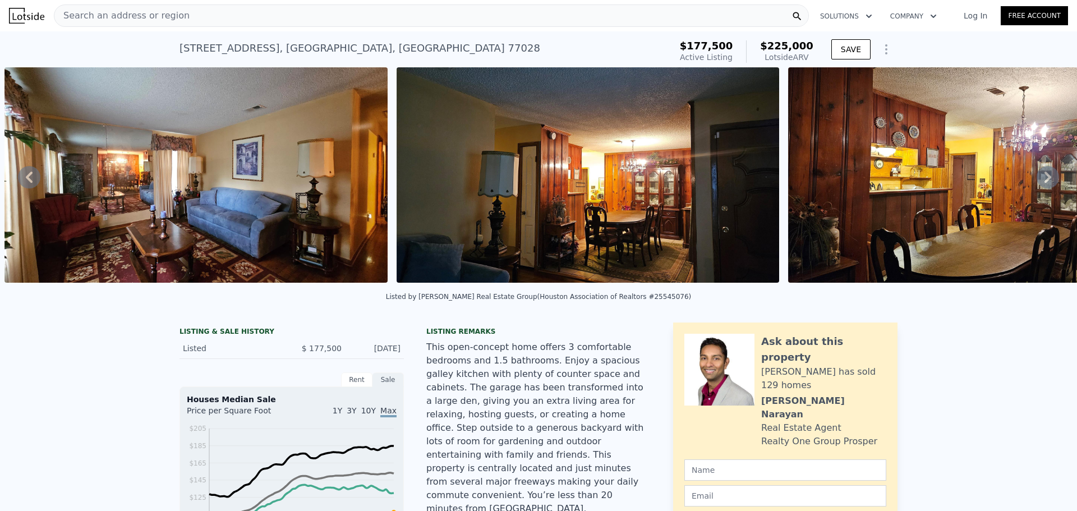
click at [1036, 181] on icon at bounding box center [1047, 177] width 22 height 22
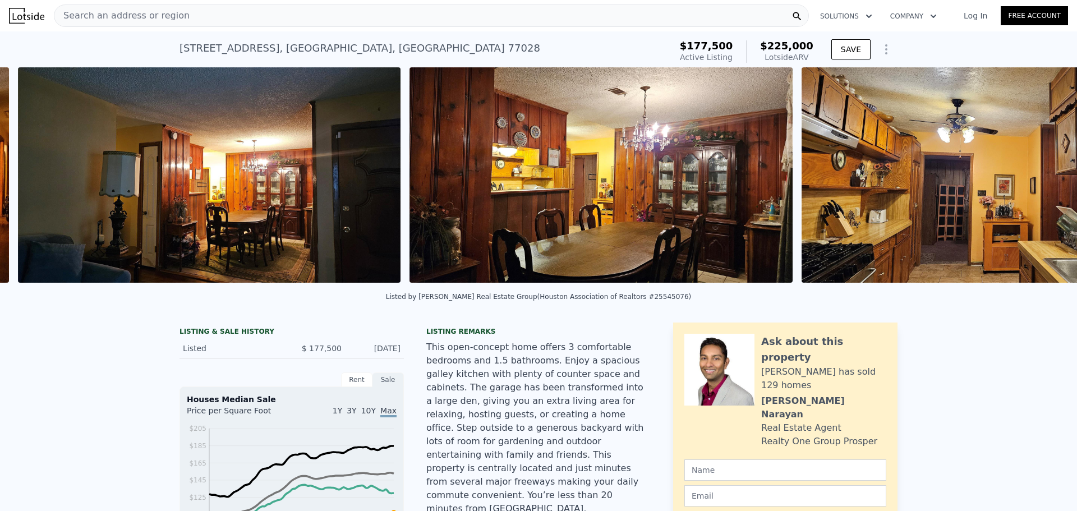
scroll to position [0, 2080]
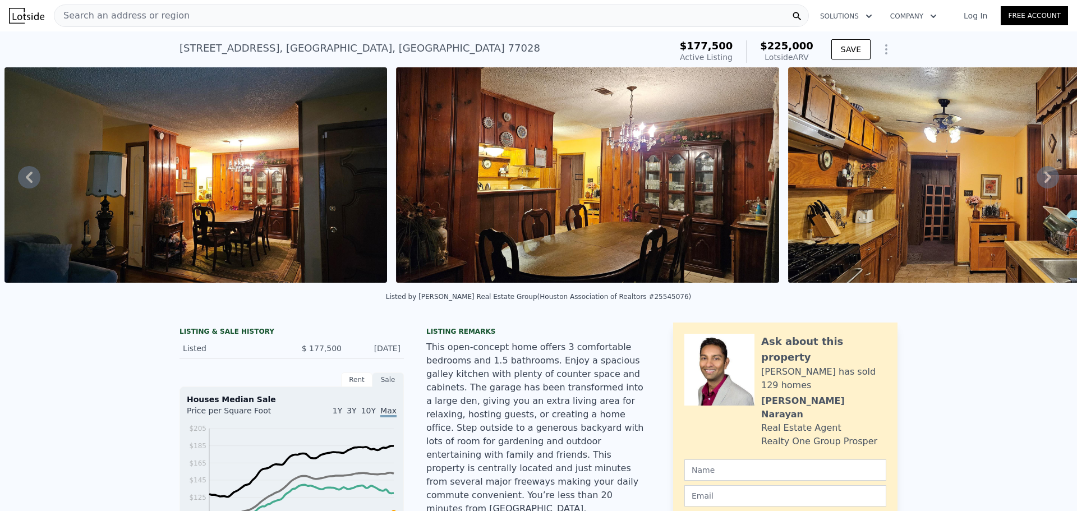
click at [1036, 181] on icon at bounding box center [1047, 177] width 22 height 22
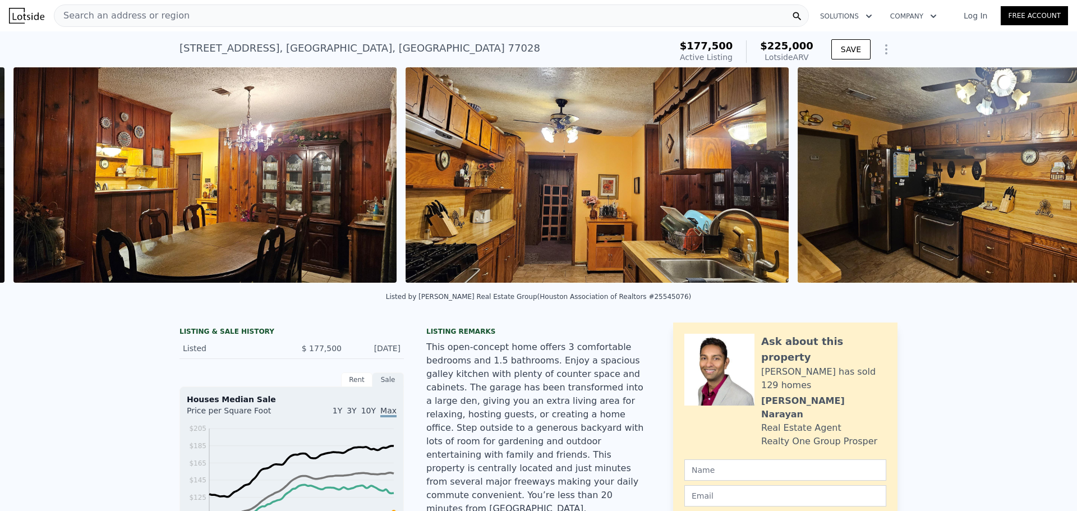
scroll to position [0, 2472]
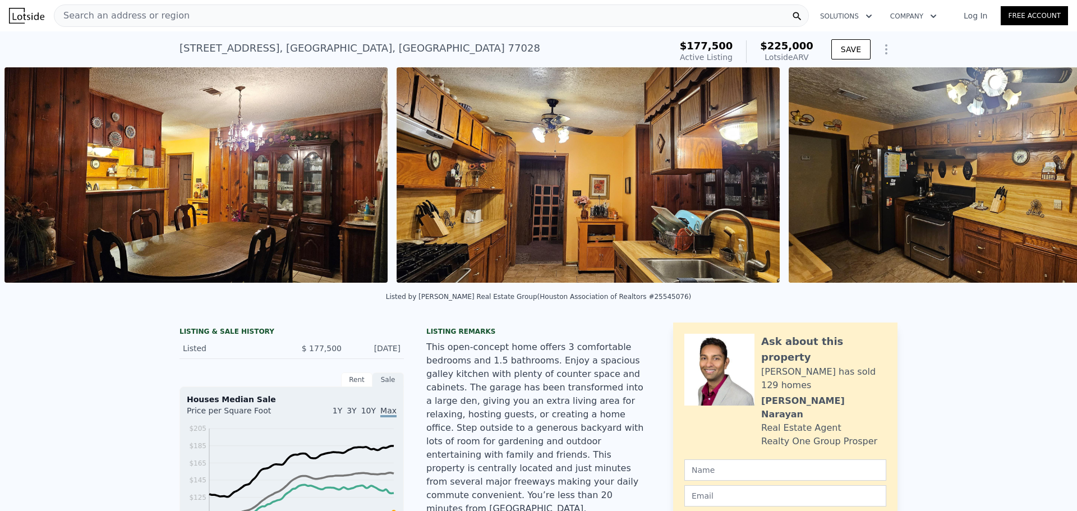
click at [1032, 181] on div "• + − • + − STREET VIEW ← Move left → Move right ↑ Move up ↓ Move down + Zoom i…" at bounding box center [538, 176] width 1077 height 219
click at [1036, 181] on icon at bounding box center [1047, 177] width 22 height 22
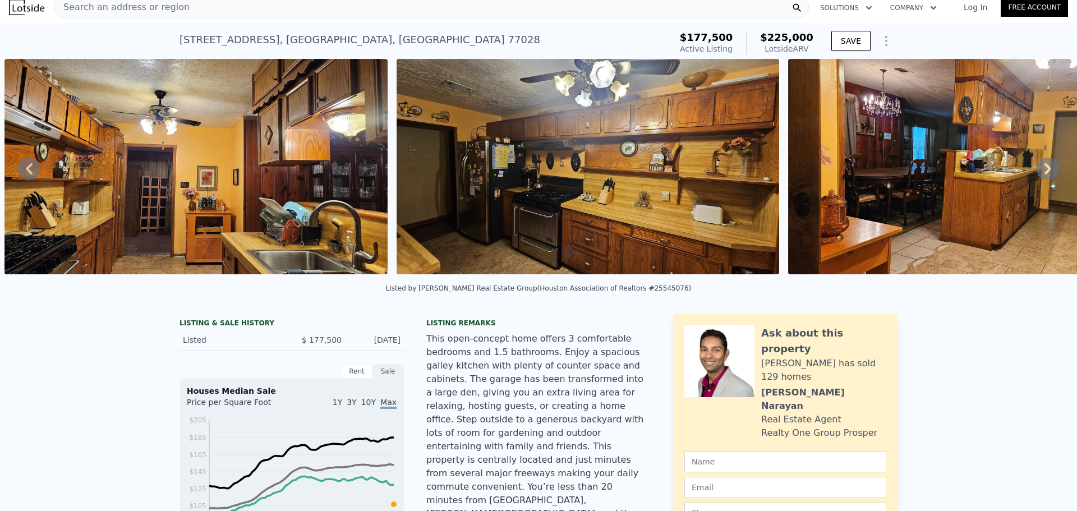
scroll to position [0, 0]
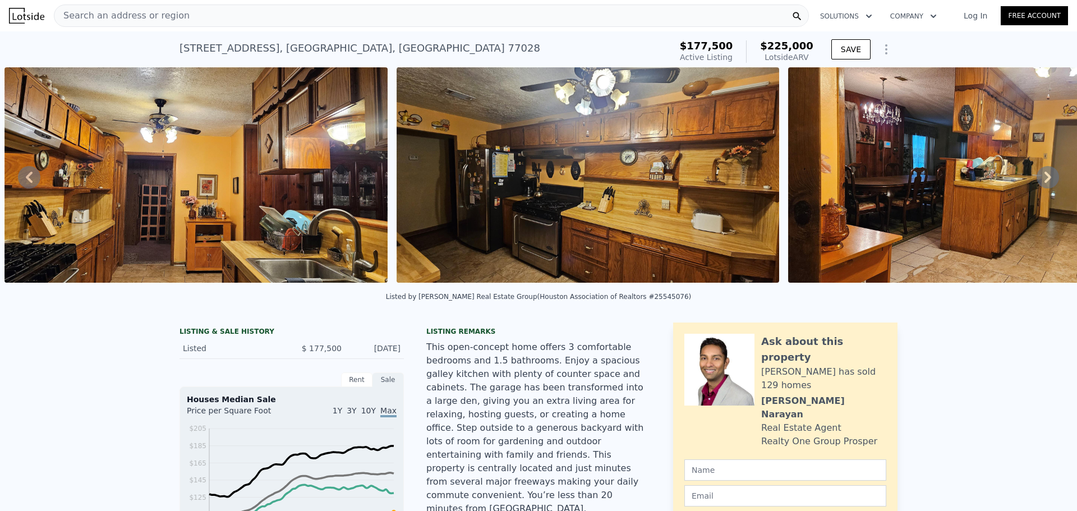
click at [192, 18] on div "Search an address or region" at bounding box center [431, 15] width 755 height 22
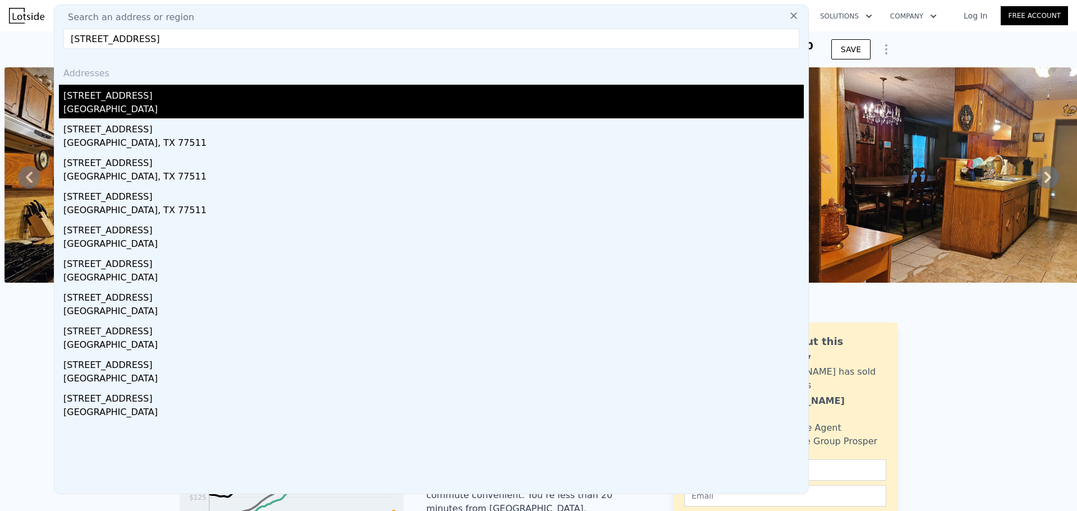
type input "[STREET_ADDRESS]"
click at [86, 96] on div "[STREET_ADDRESS]" at bounding box center [433, 94] width 740 height 18
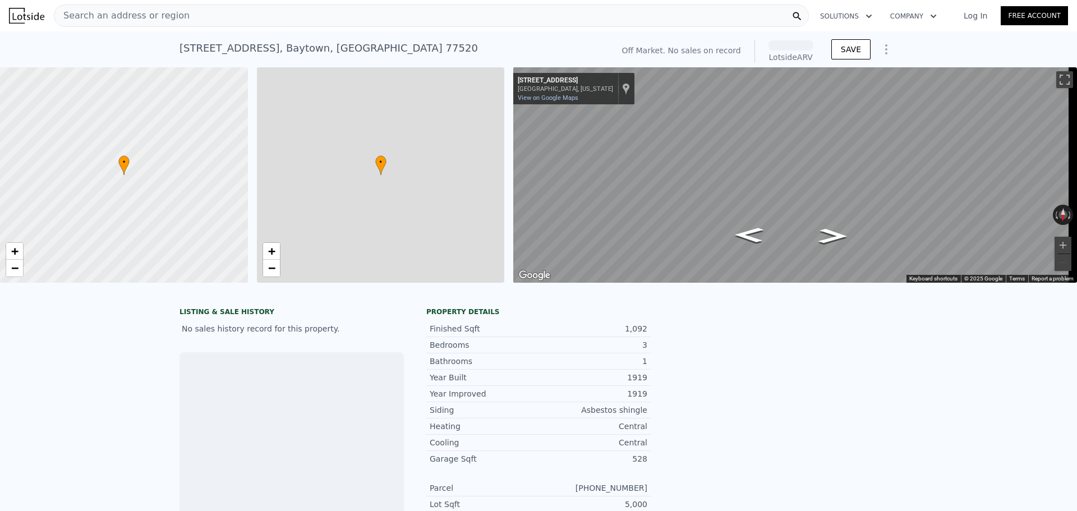
scroll to position [0, 4]
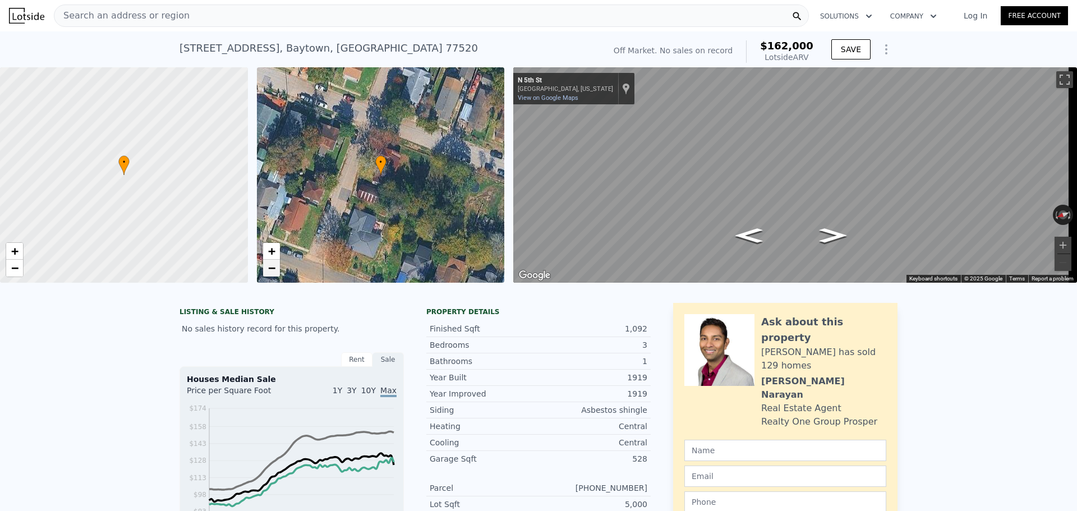
click at [267, 263] on span "−" at bounding box center [270, 268] width 7 height 14
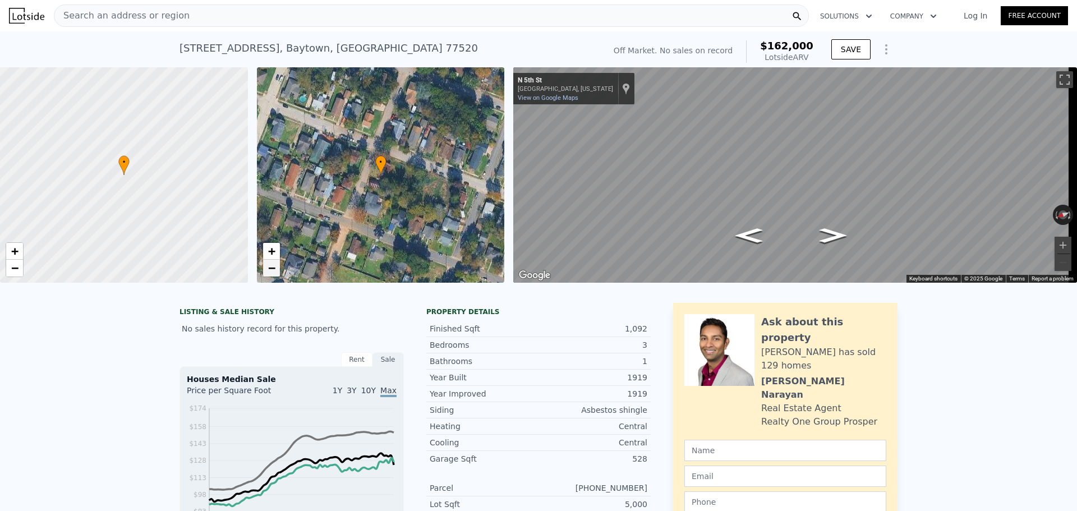
click at [267, 263] on span "−" at bounding box center [270, 268] width 7 height 14
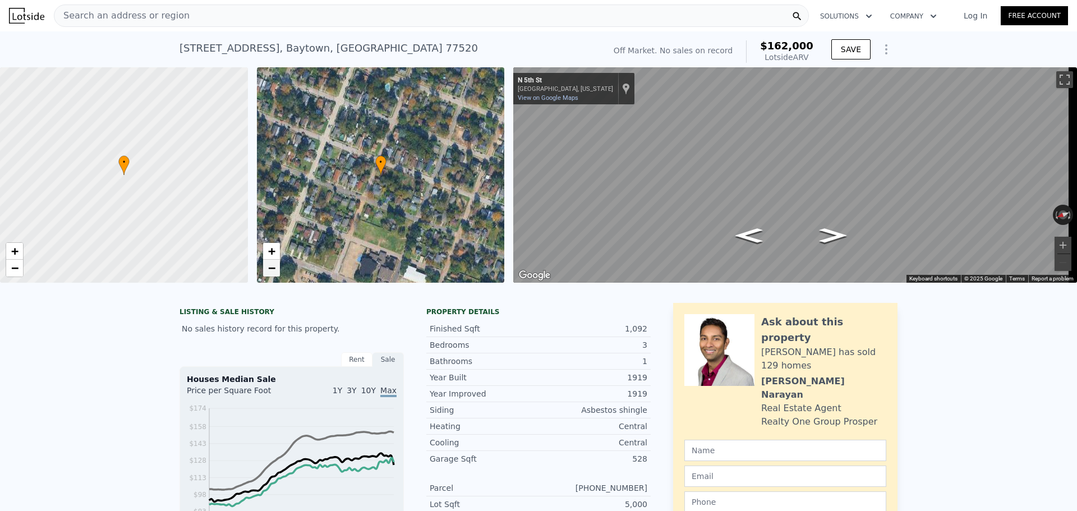
click at [267, 263] on span "−" at bounding box center [270, 268] width 7 height 14
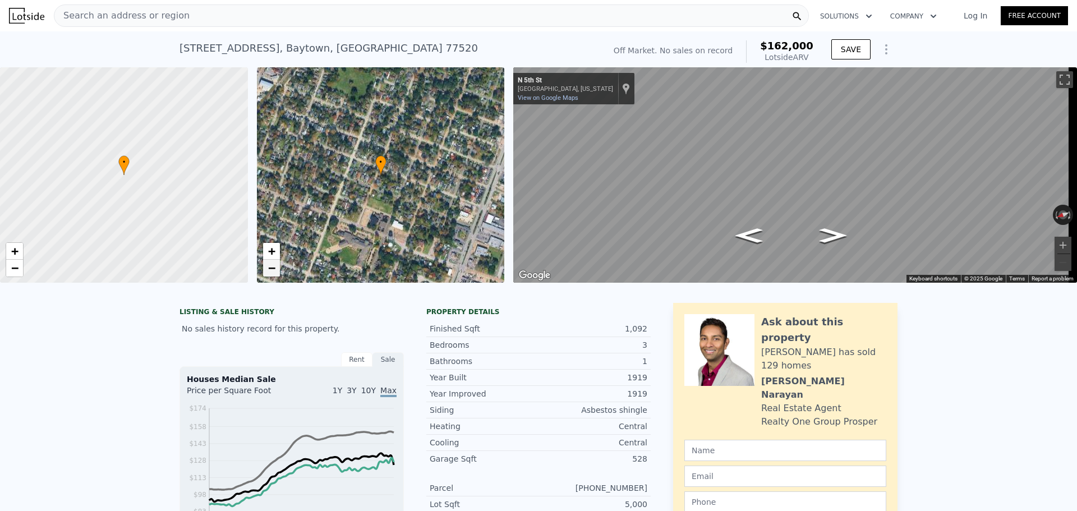
click at [267, 263] on span "−" at bounding box center [270, 268] width 7 height 14
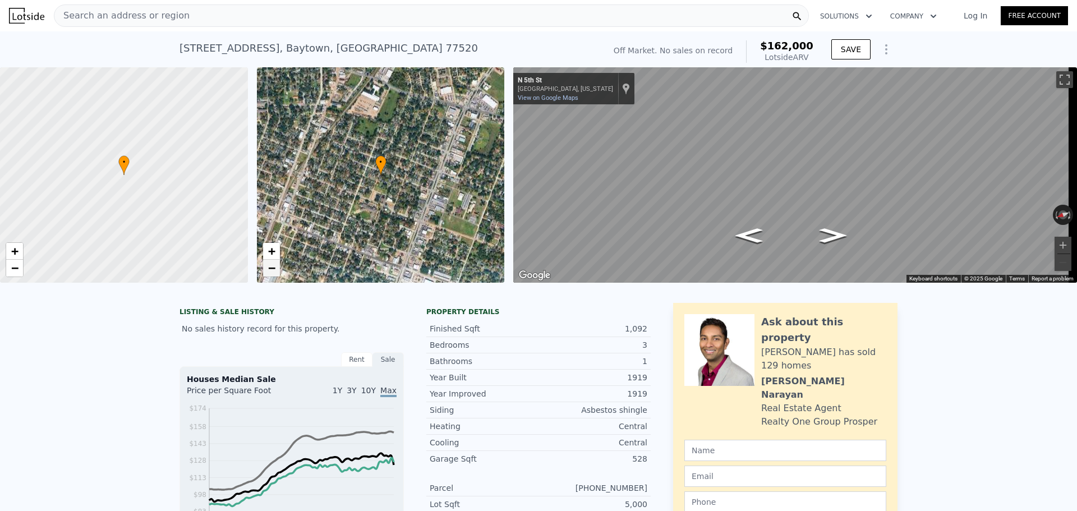
click at [267, 263] on span "−" at bounding box center [270, 268] width 7 height 14
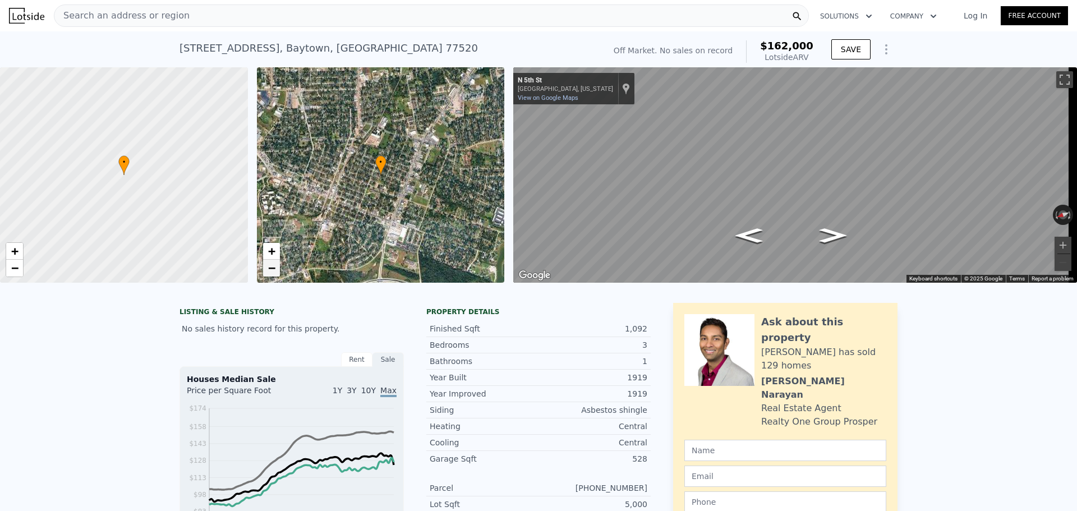
click at [267, 263] on span "−" at bounding box center [270, 268] width 7 height 14
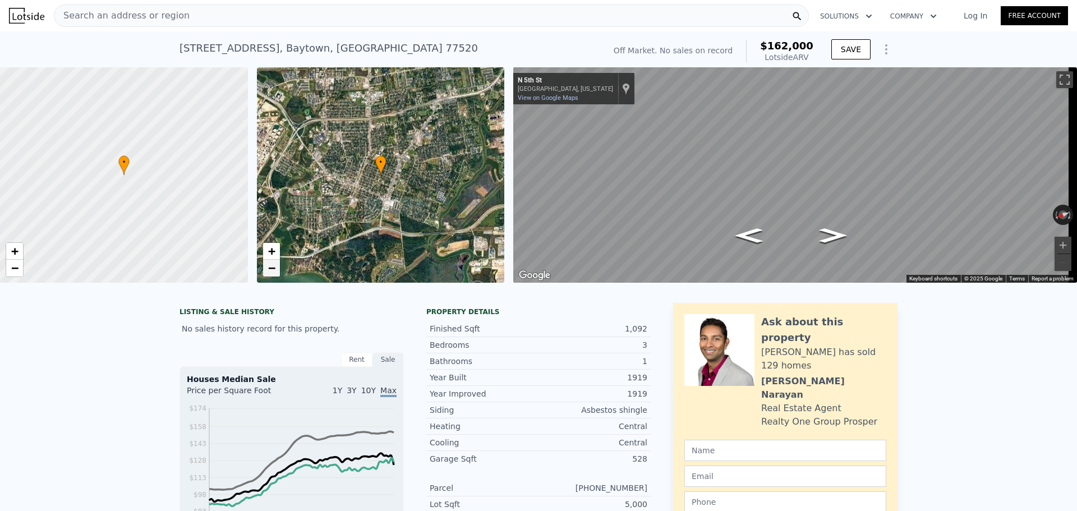
click at [267, 263] on span "−" at bounding box center [270, 268] width 7 height 14
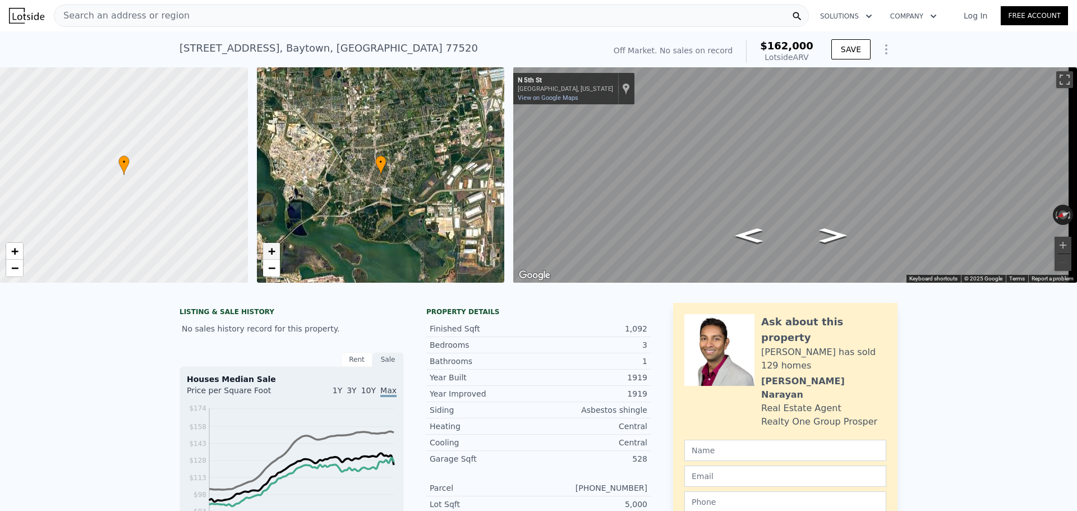
click at [273, 250] on span "+" at bounding box center [270, 251] width 7 height 14
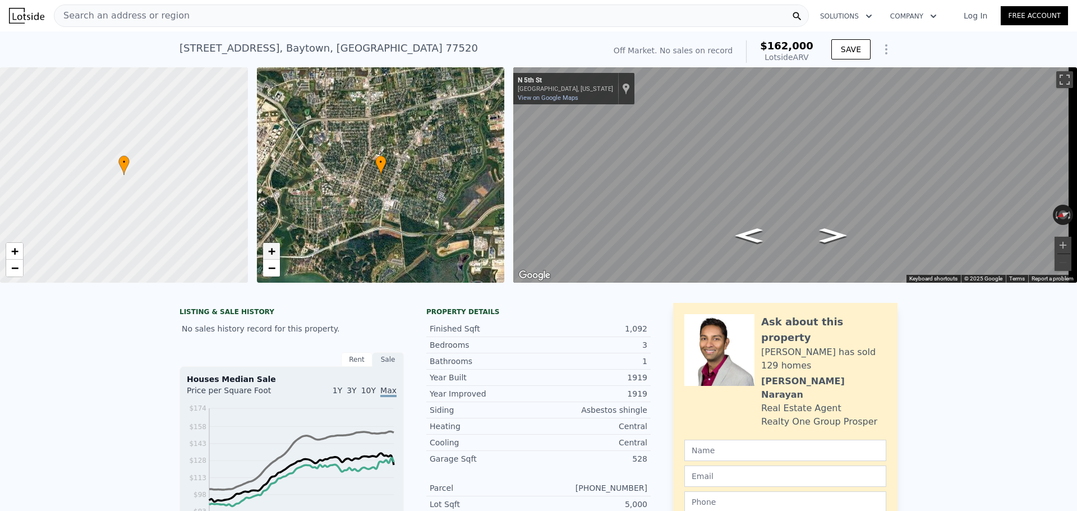
click at [273, 250] on span "+" at bounding box center [270, 251] width 7 height 14
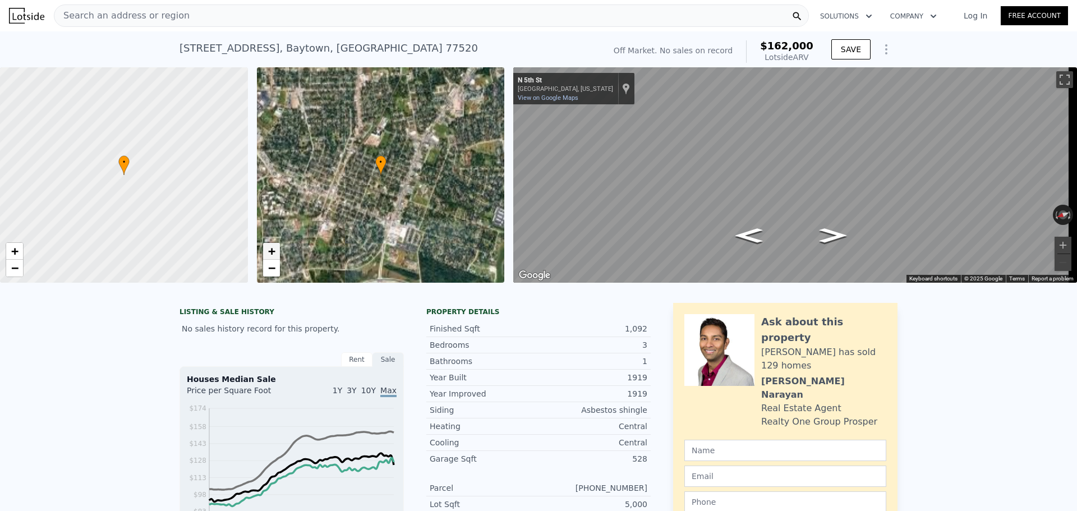
click at [273, 250] on span "+" at bounding box center [270, 251] width 7 height 14
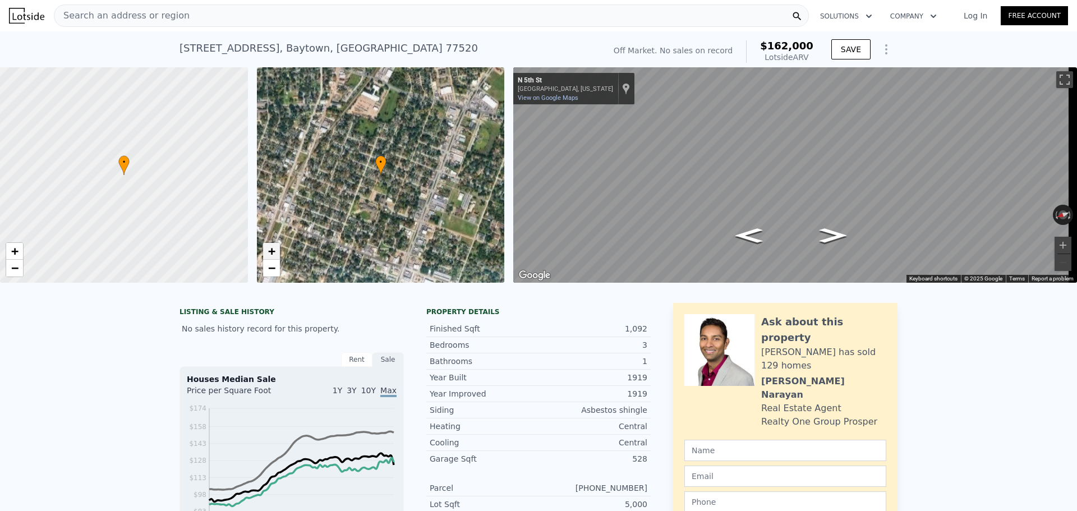
click at [273, 250] on span "+" at bounding box center [270, 251] width 7 height 14
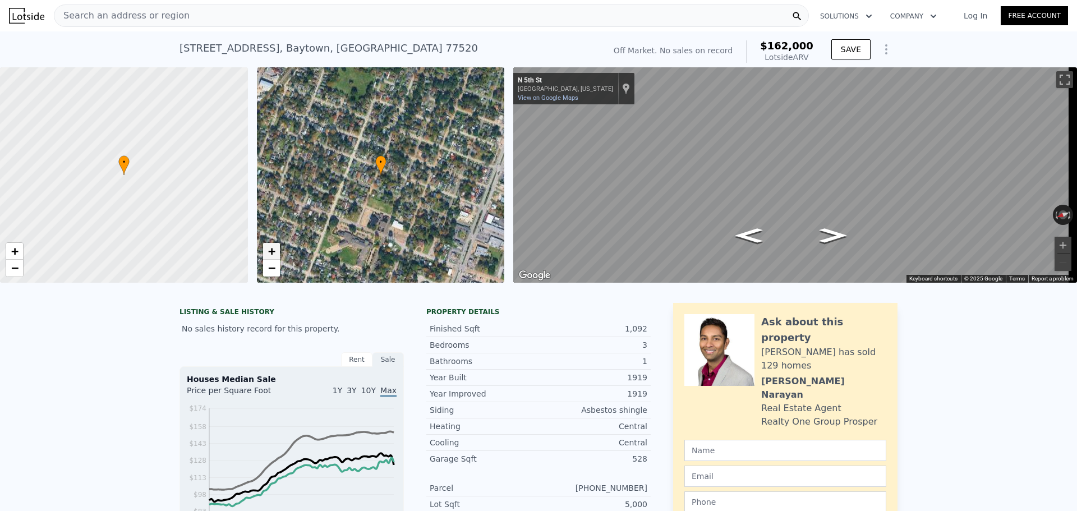
click at [273, 250] on span "+" at bounding box center [270, 251] width 7 height 14
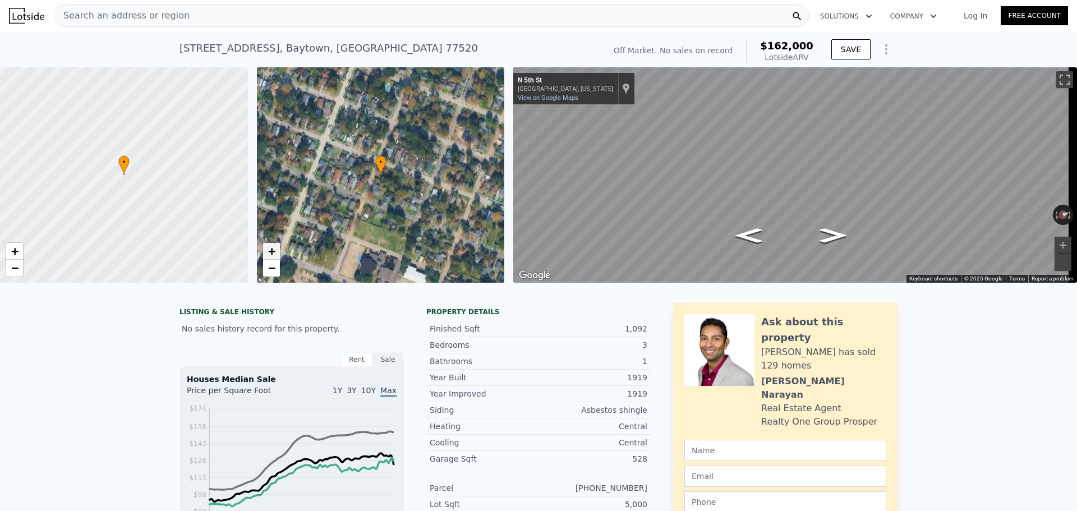
click at [273, 250] on span "+" at bounding box center [270, 251] width 7 height 14
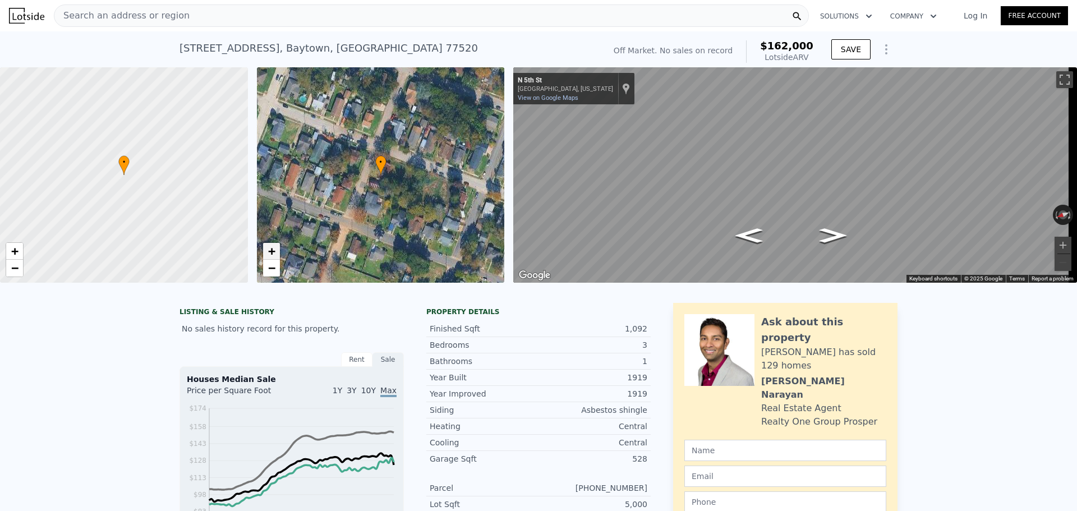
click at [273, 250] on span "+" at bounding box center [270, 251] width 7 height 14
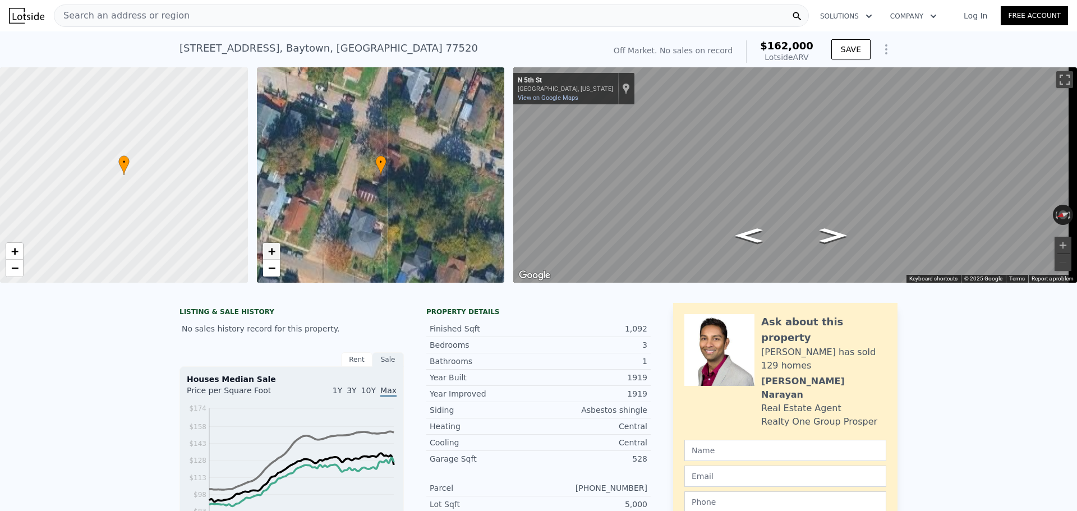
click at [273, 250] on span "+" at bounding box center [270, 251] width 7 height 14
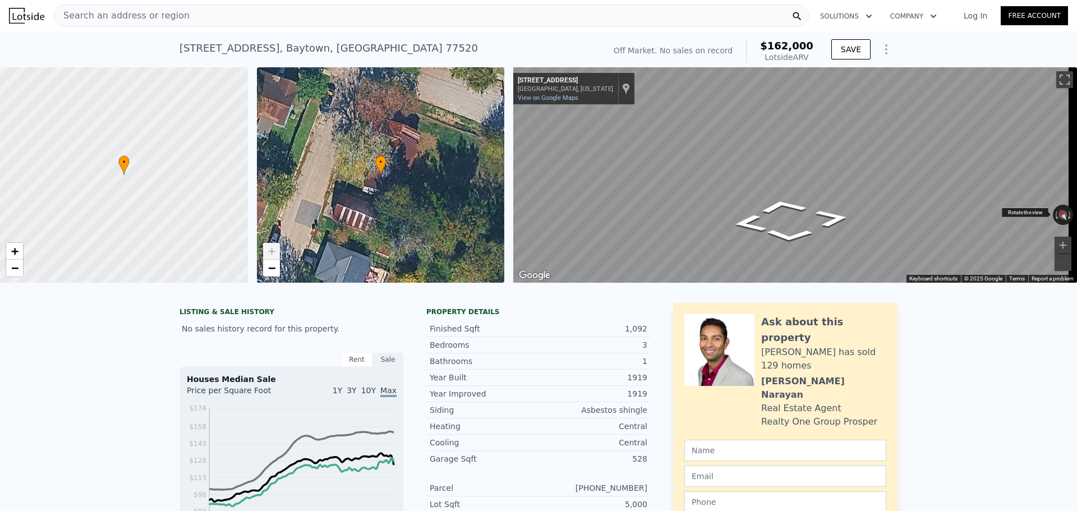
click at [563, 196] on div "← Move left → Move right ↑ Move up ↓ Move down + Zoom in - Zoom out [STREET_ADD…" at bounding box center [795, 174] width 564 height 215
drag, startPoint x: 995, startPoint y: 213, endPoint x: 428, endPoint y: 177, distance: 568.6
click at [428, 177] on div "• + − • + − ← Move left → Move right ↑ Move up ↓ Move down + Zoom in - Zoom out…" at bounding box center [538, 174] width 1077 height 215
click at [759, 256] on div "Map" at bounding box center [795, 174] width 564 height 215
click at [1054, 243] on button "Zoom in" at bounding box center [1062, 245] width 17 height 17
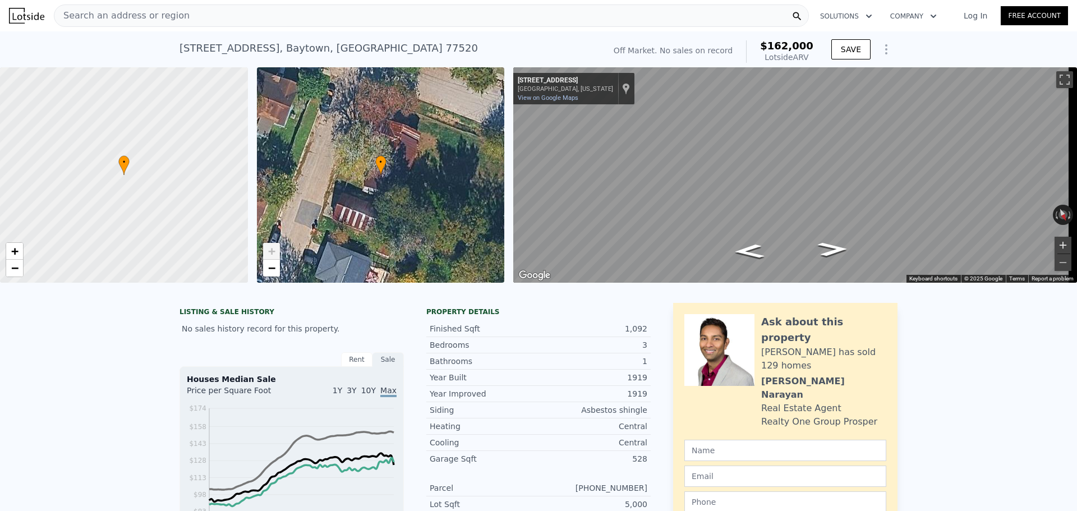
click at [1054, 243] on button "Zoom in" at bounding box center [1062, 245] width 17 height 17
click at [1054, 263] on button "Zoom out" at bounding box center [1062, 262] width 17 height 17
click at [735, 283] on div "• + − • + − ← Move left → Move right ↑ Move up ↓ Move down + Zoom in - Zoom out…" at bounding box center [538, 174] width 1077 height 215
click at [1054, 243] on button "Zoom in" at bounding box center [1062, 245] width 17 height 17
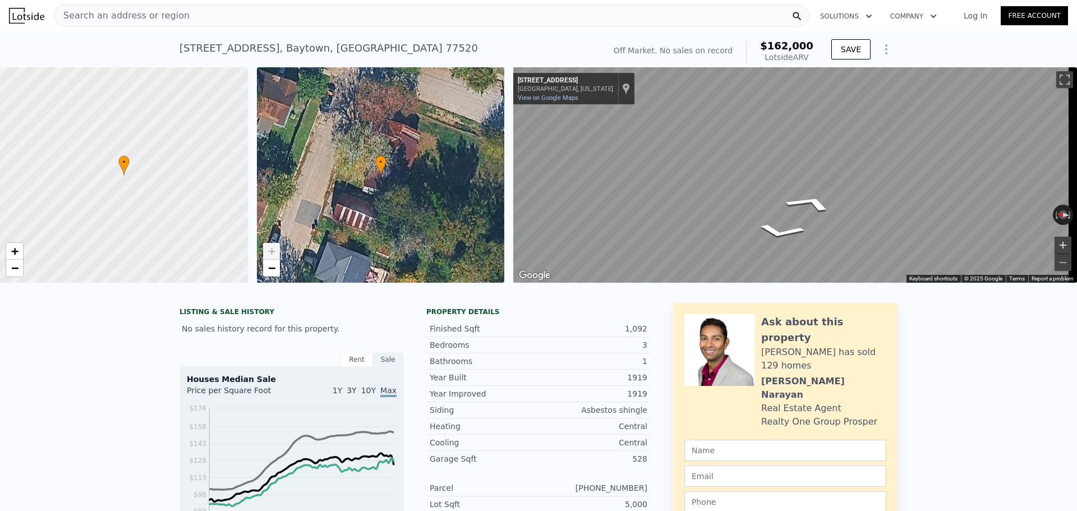
click at [1054, 241] on button "Zoom in" at bounding box center [1062, 245] width 17 height 17
click at [1054, 259] on button "Zoom out" at bounding box center [1062, 262] width 17 height 17
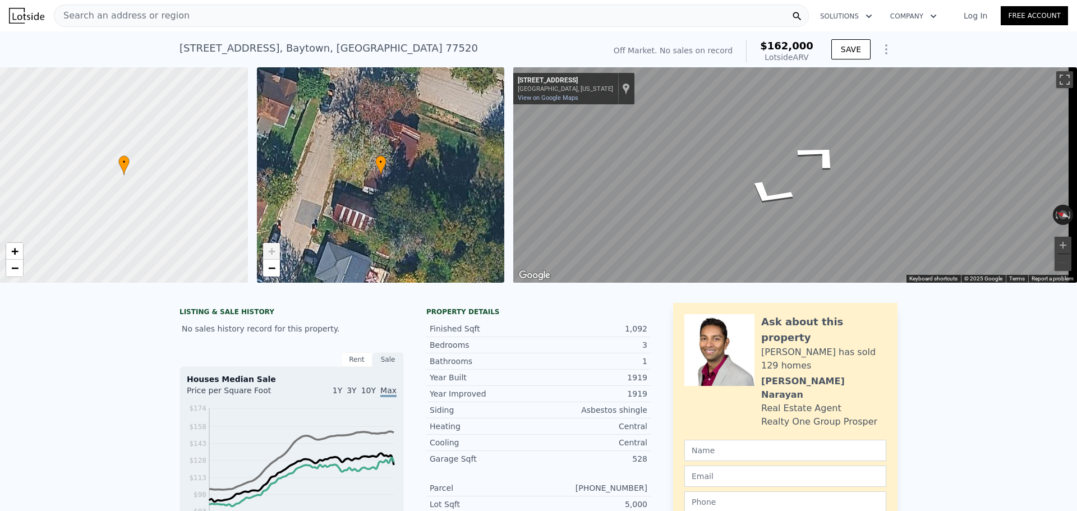
click at [1076, 177] on div "Search an address or region Solutions Company Open main menu Log In Free Accoun…" at bounding box center [538, 255] width 1077 height 511
click at [426, 161] on div "• + − • + − ← Move left → Move right ↑ Move up ↓ Move down + Zoom in - Zoom out…" at bounding box center [538, 174] width 1077 height 215
